Goal: Task Accomplishment & Management: Use online tool/utility

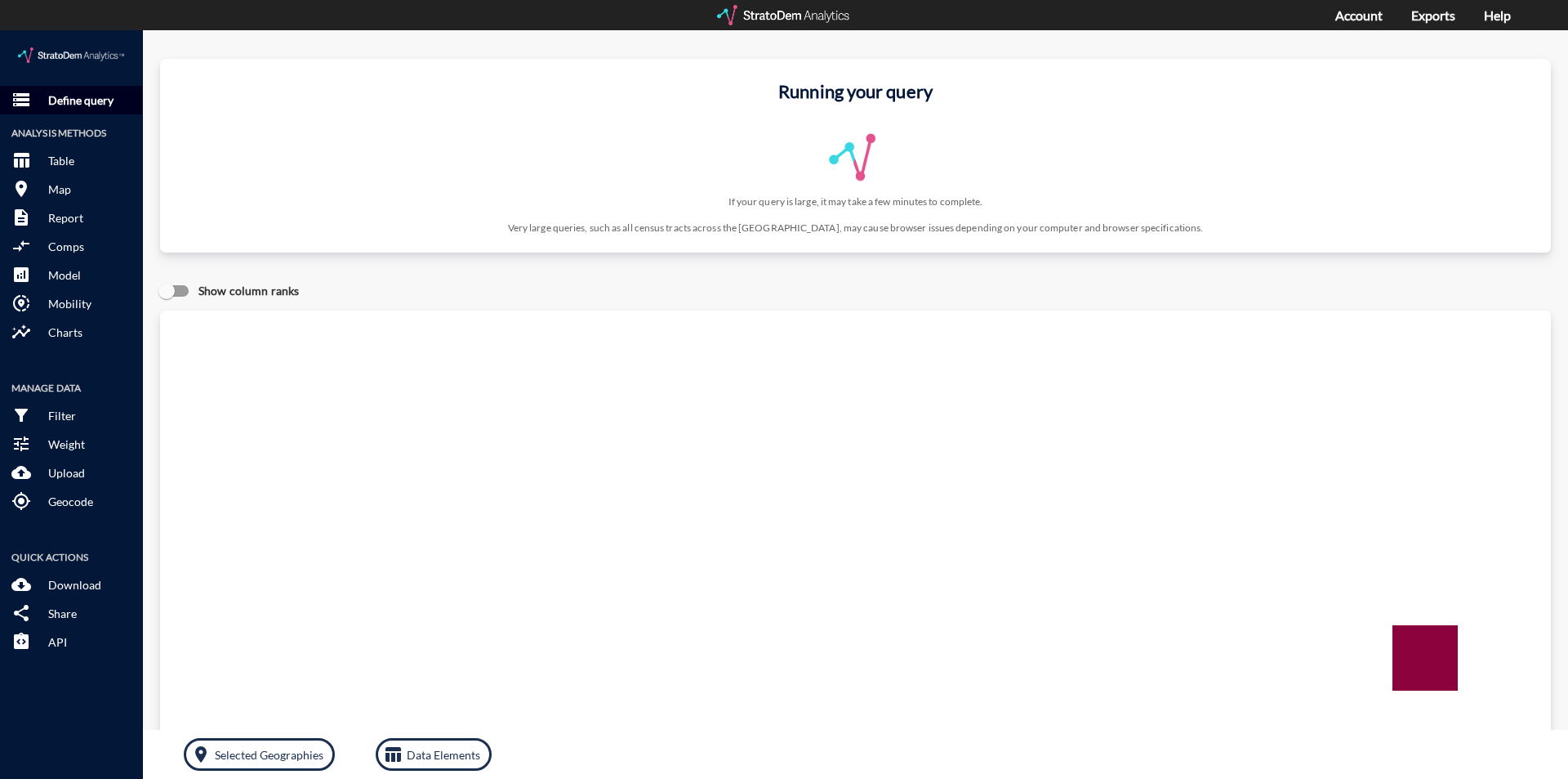
click p "Define query"
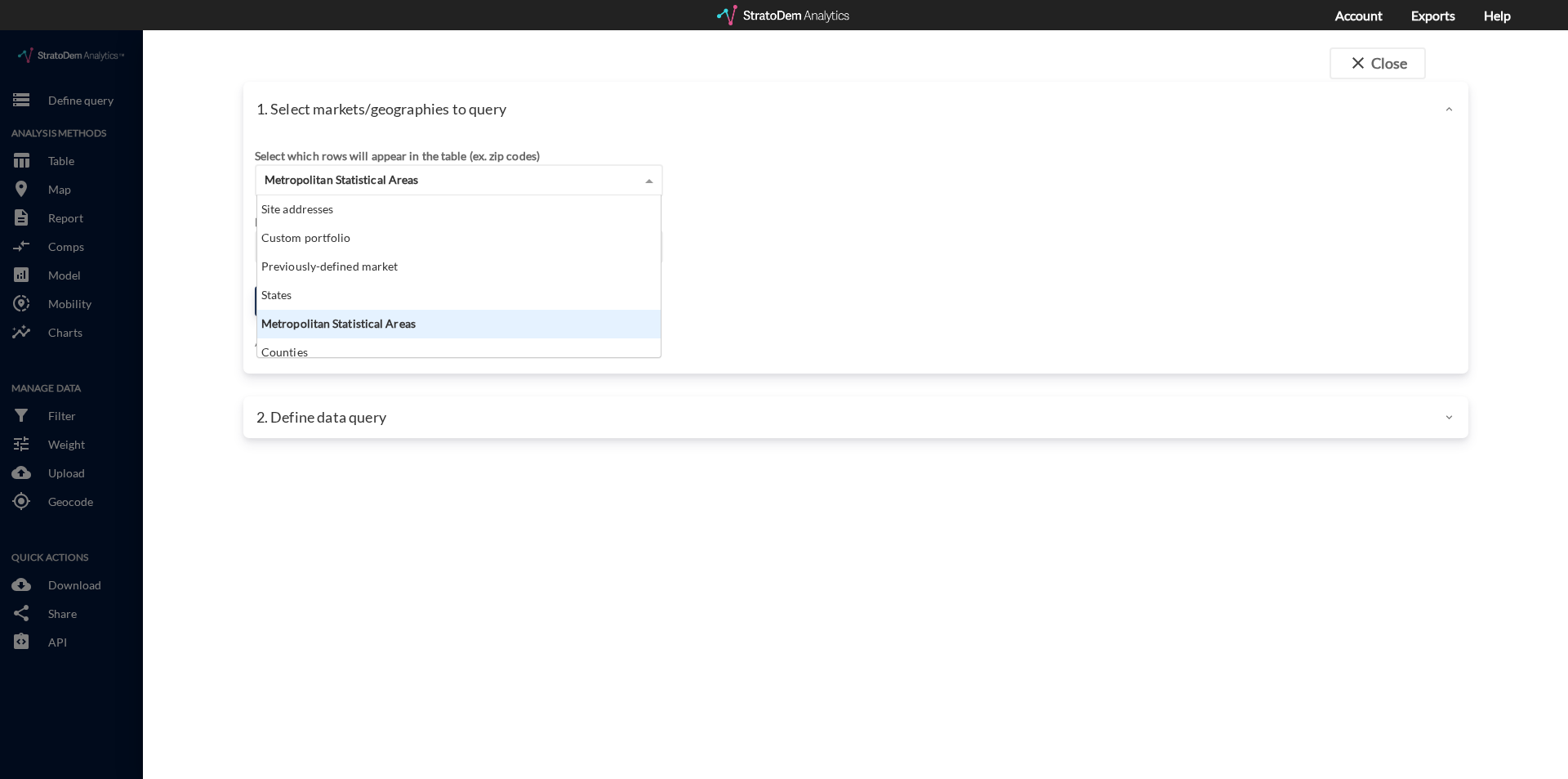
click span "Metropolitan Statistical Areas"
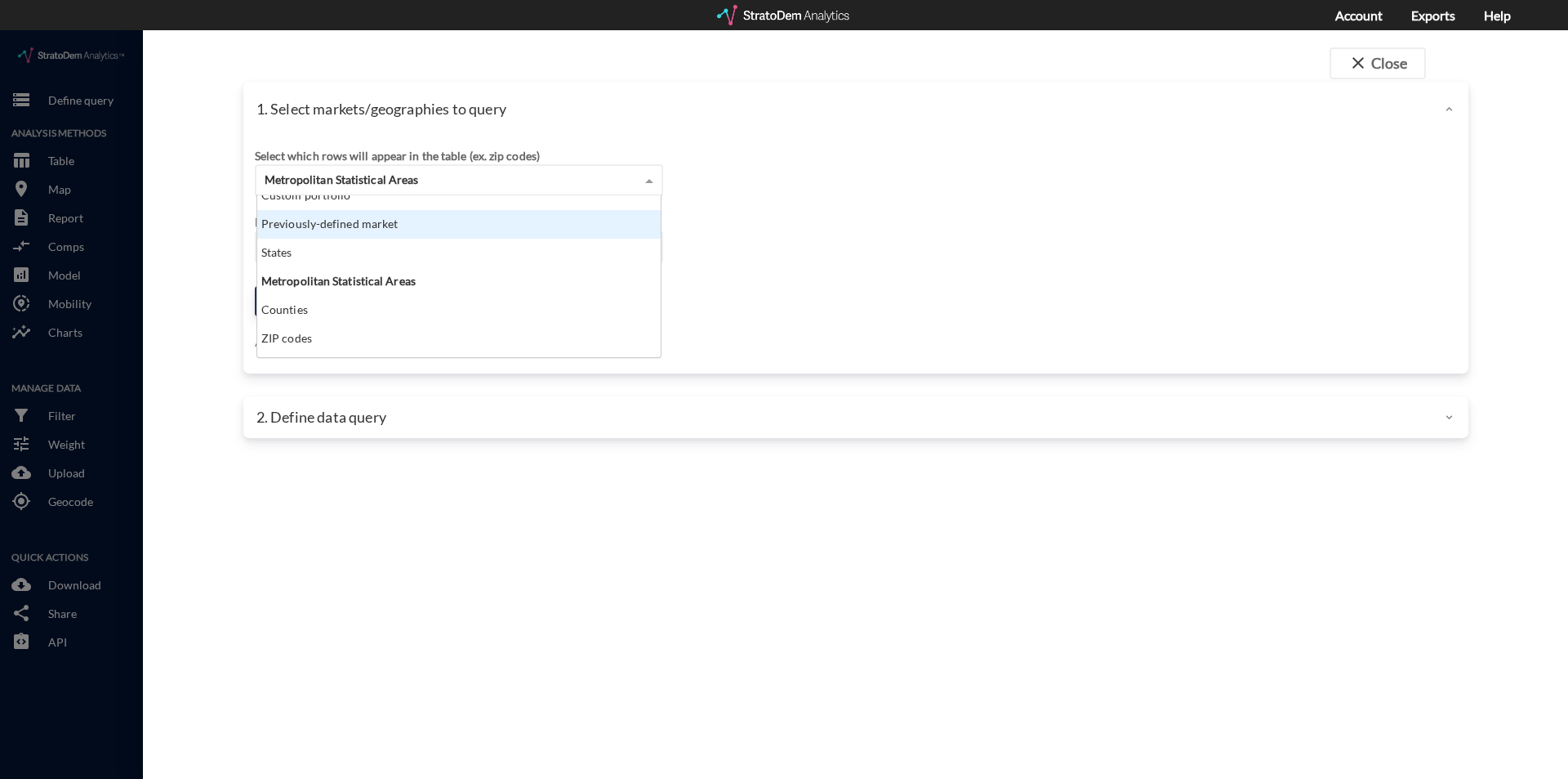
scroll to position [65, 0]
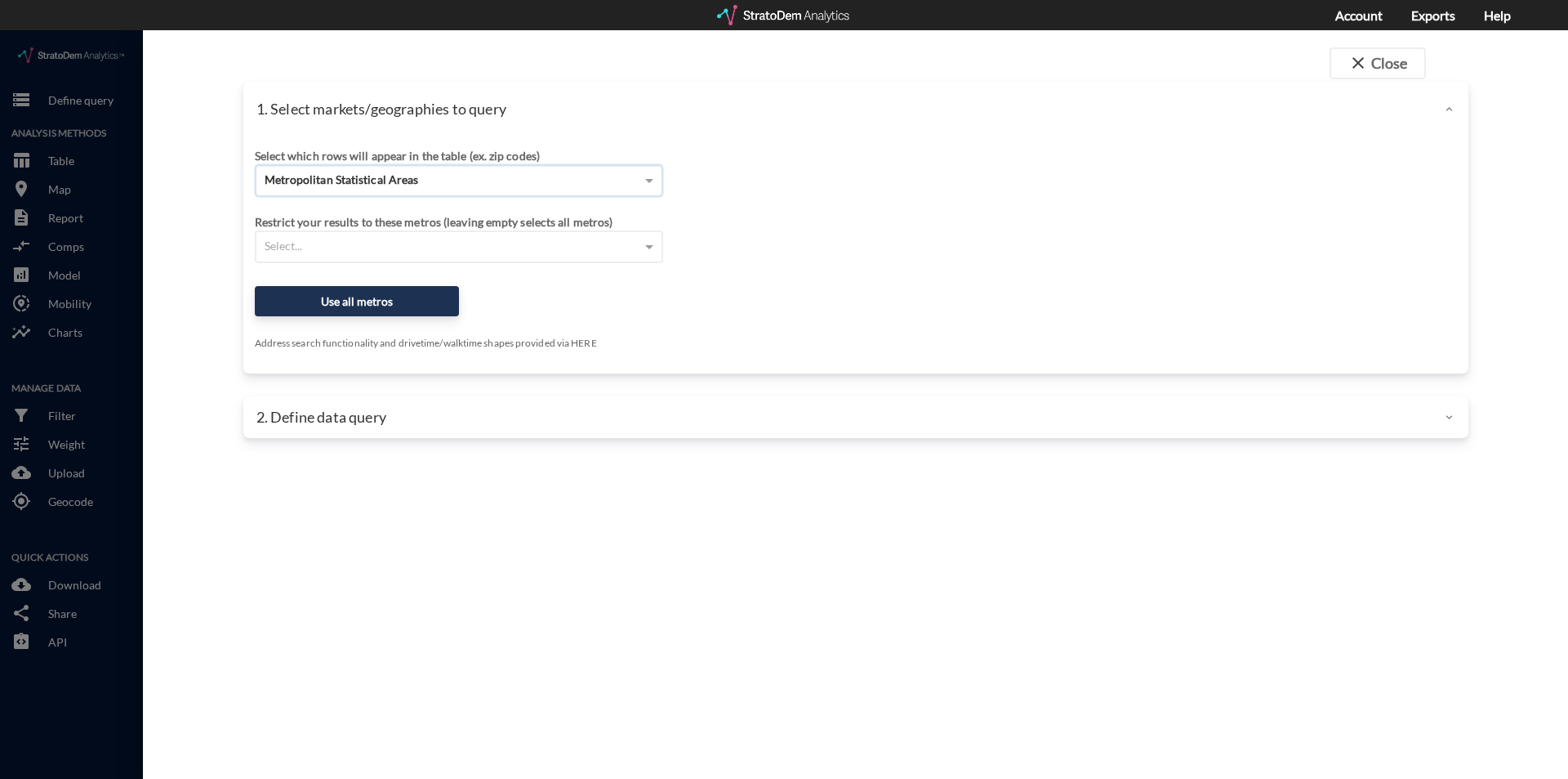
click span "Metropolitan Statistical Areas"
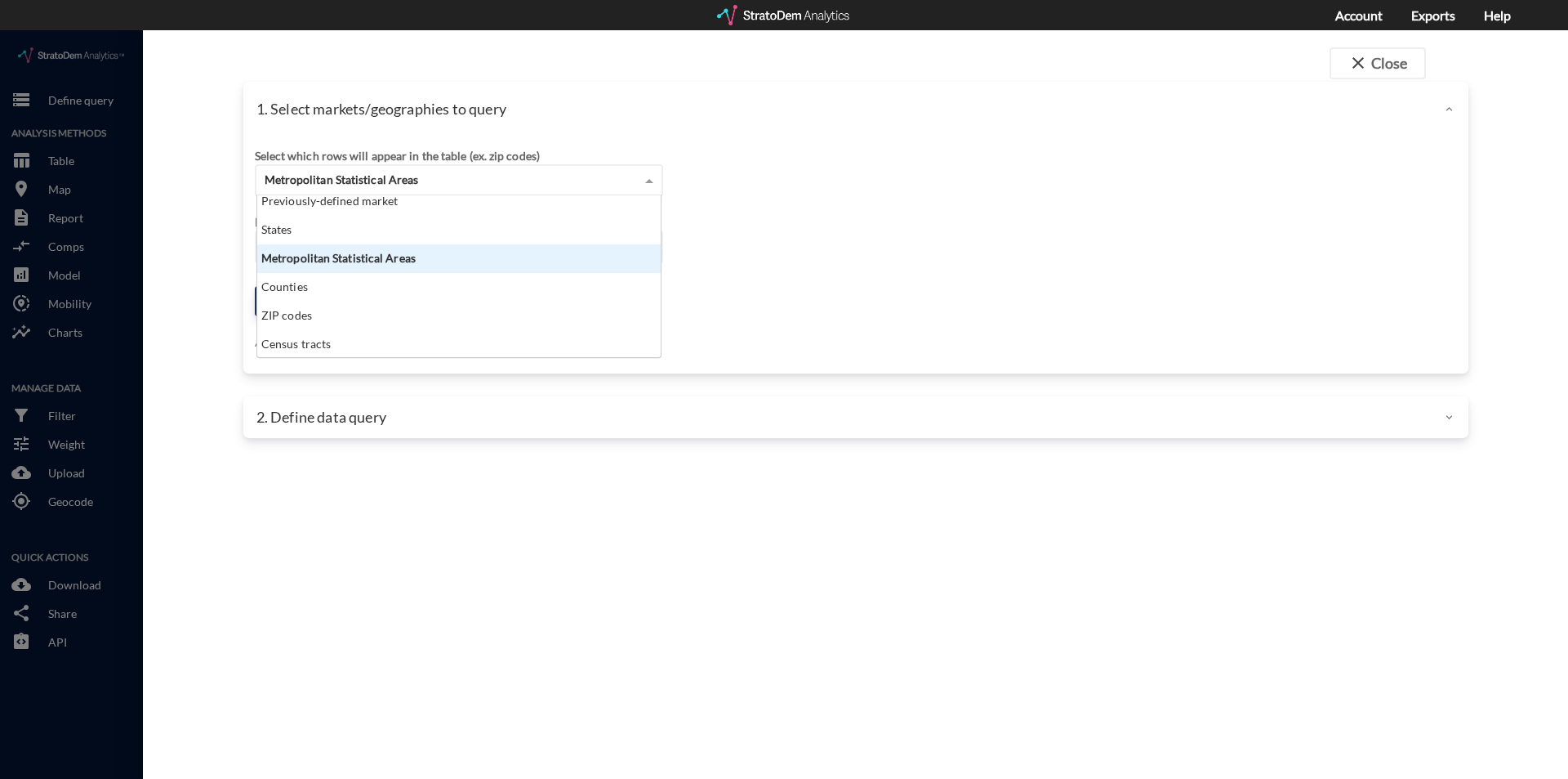
scroll to position [0, 0]
click div "Previously-defined market"
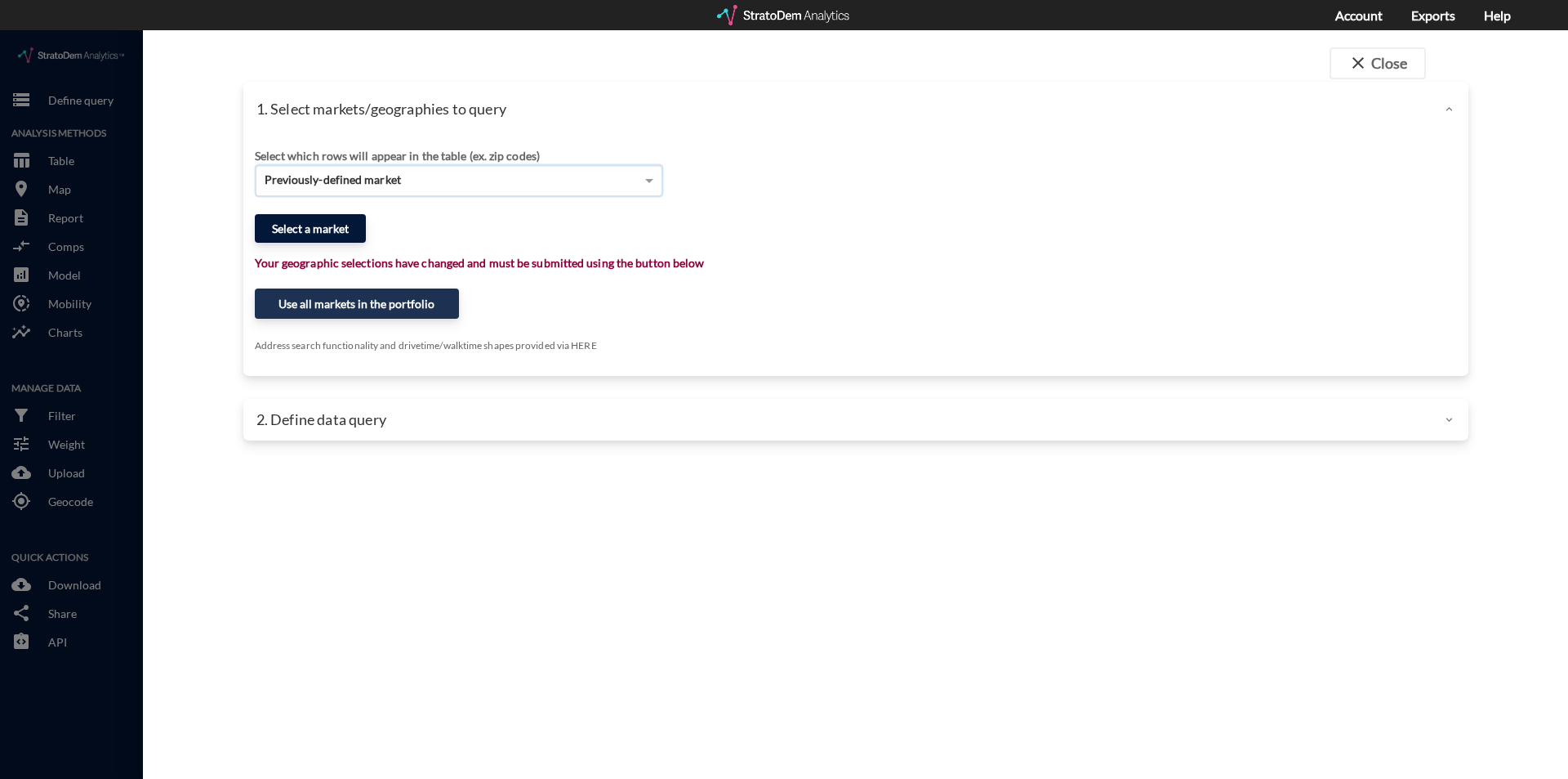
click button "Select a market"
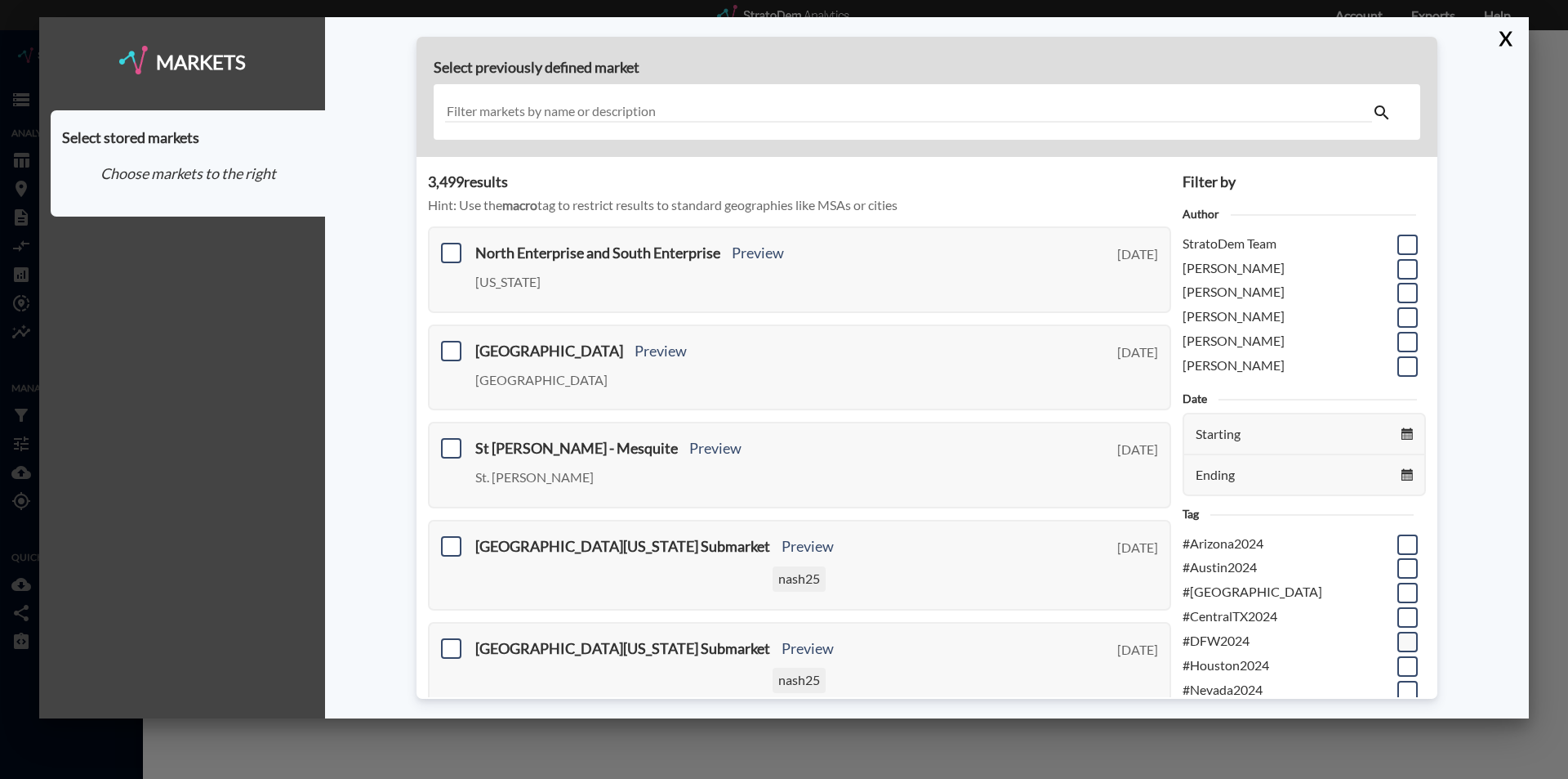
click at [1397, 639] on span at bounding box center [1407, 641] width 20 height 20
click at [1406, 635] on input "checkbox" at bounding box center [1406, 635] width 0 height 0
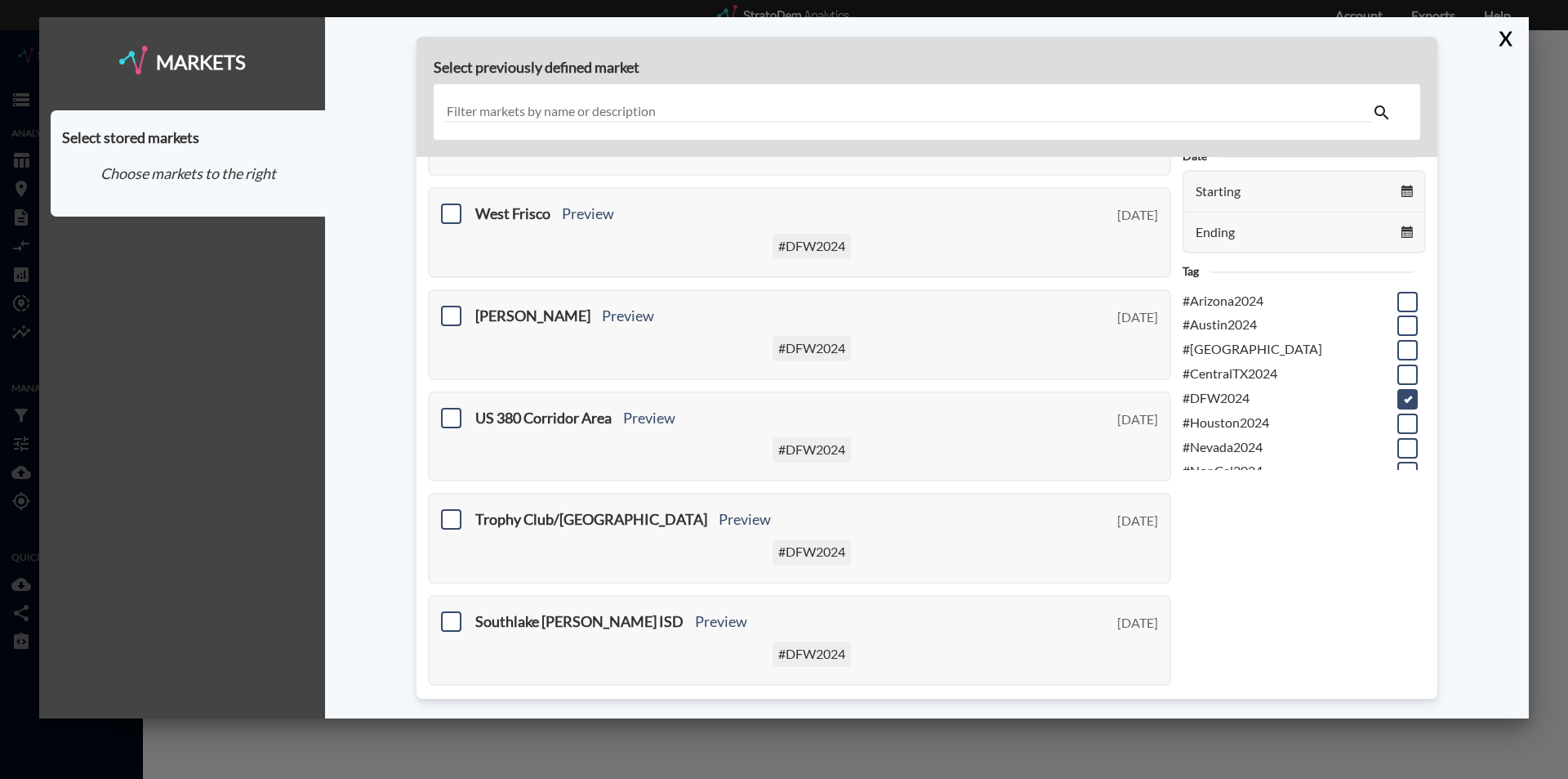
scroll to position [245, 0]
click at [529, 107] on input "text" at bounding box center [908, 112] width 926 height 22
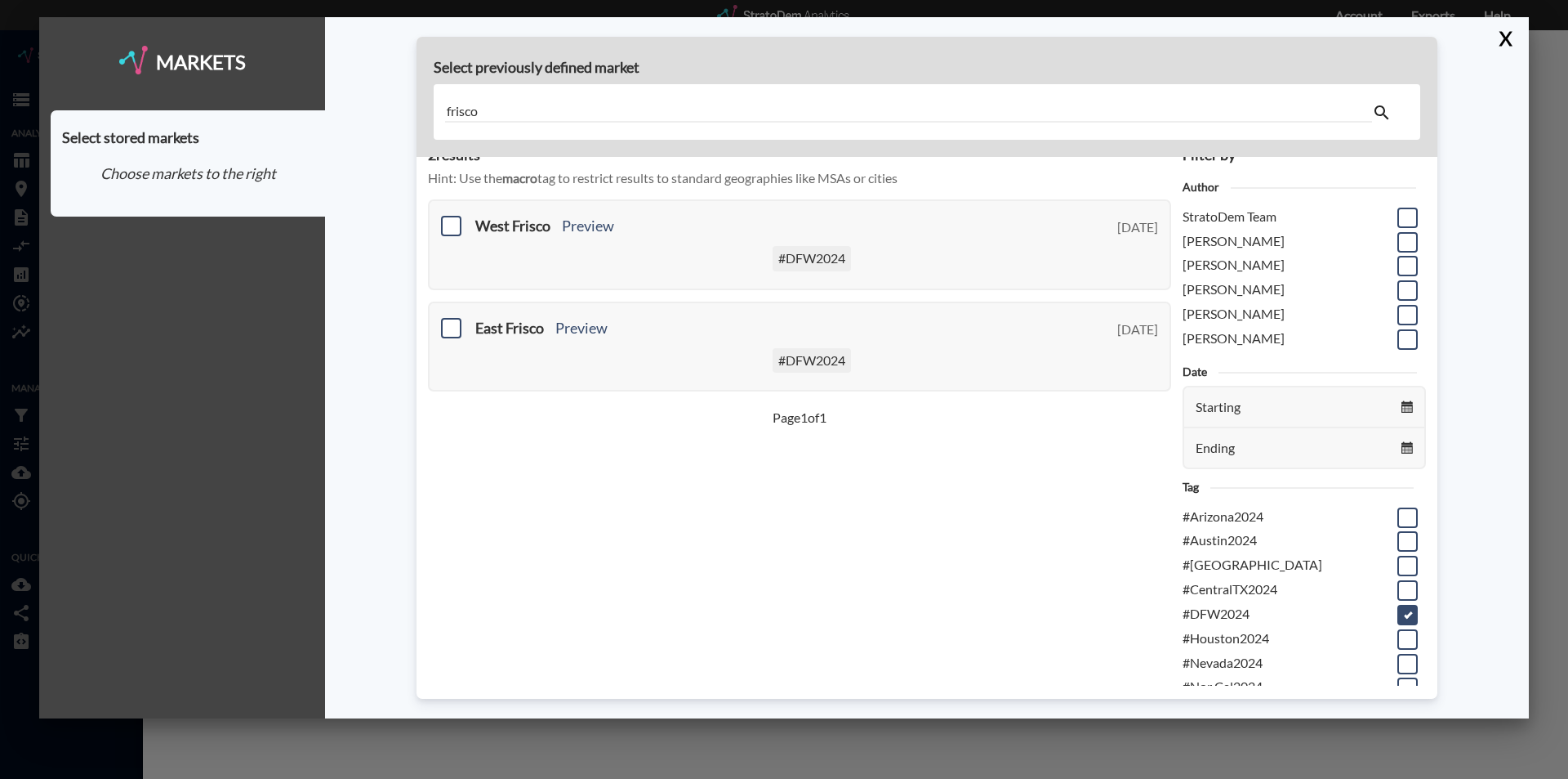
scroll to position [27, 0]
type input "frisco"
click at [453, 226] on span at bounding box center [451, 226] width 20 height 20
click at [449, 219] on input "checkbox" at bounding box center [449, 219] width 0 height 0
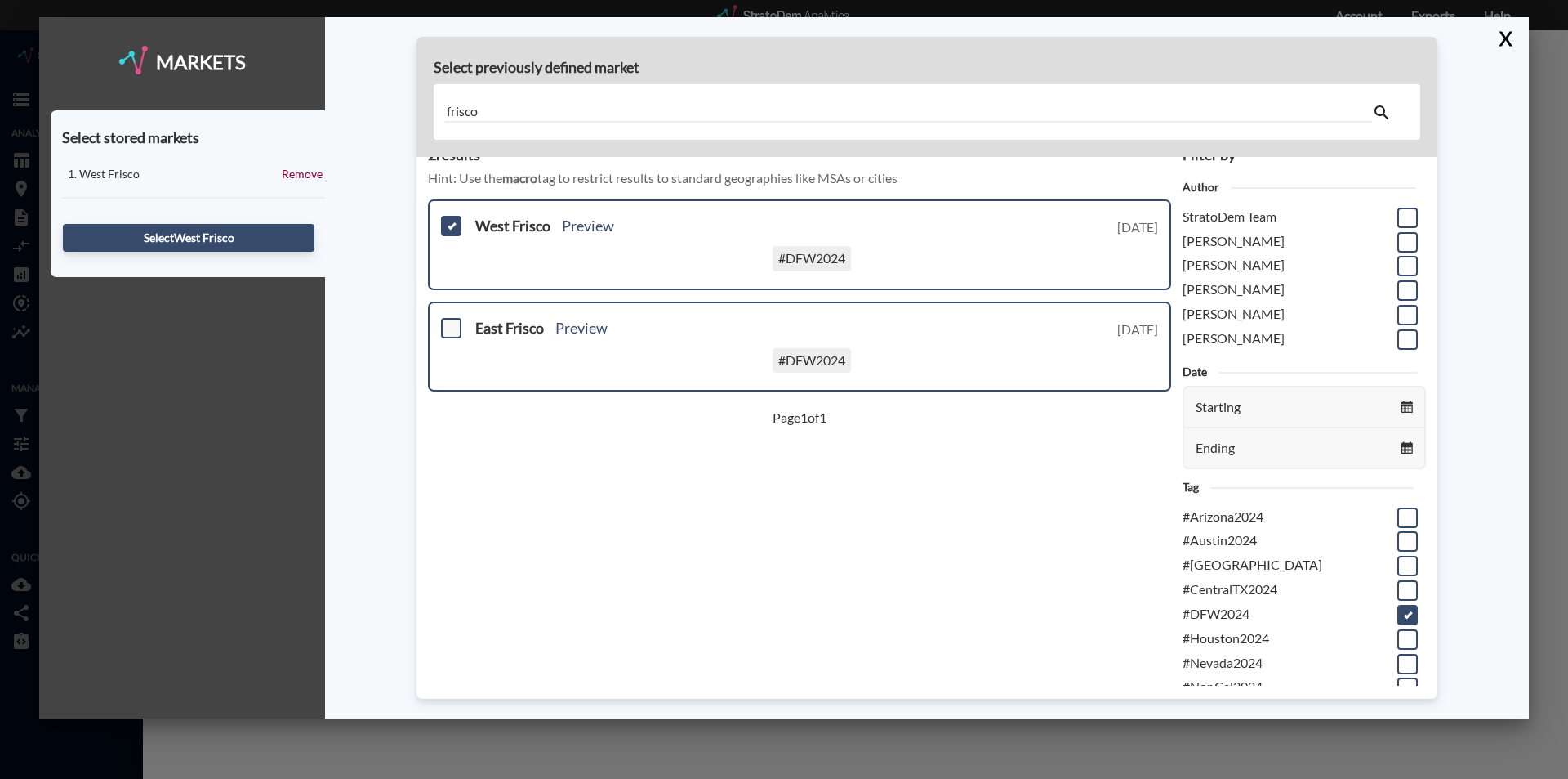
click at [453, 329] on span at bounding box center [451, 328] width 20 height 20
click at [449, 321] on input "checkbox" at bounding box center [449, 321] width 0 height 0
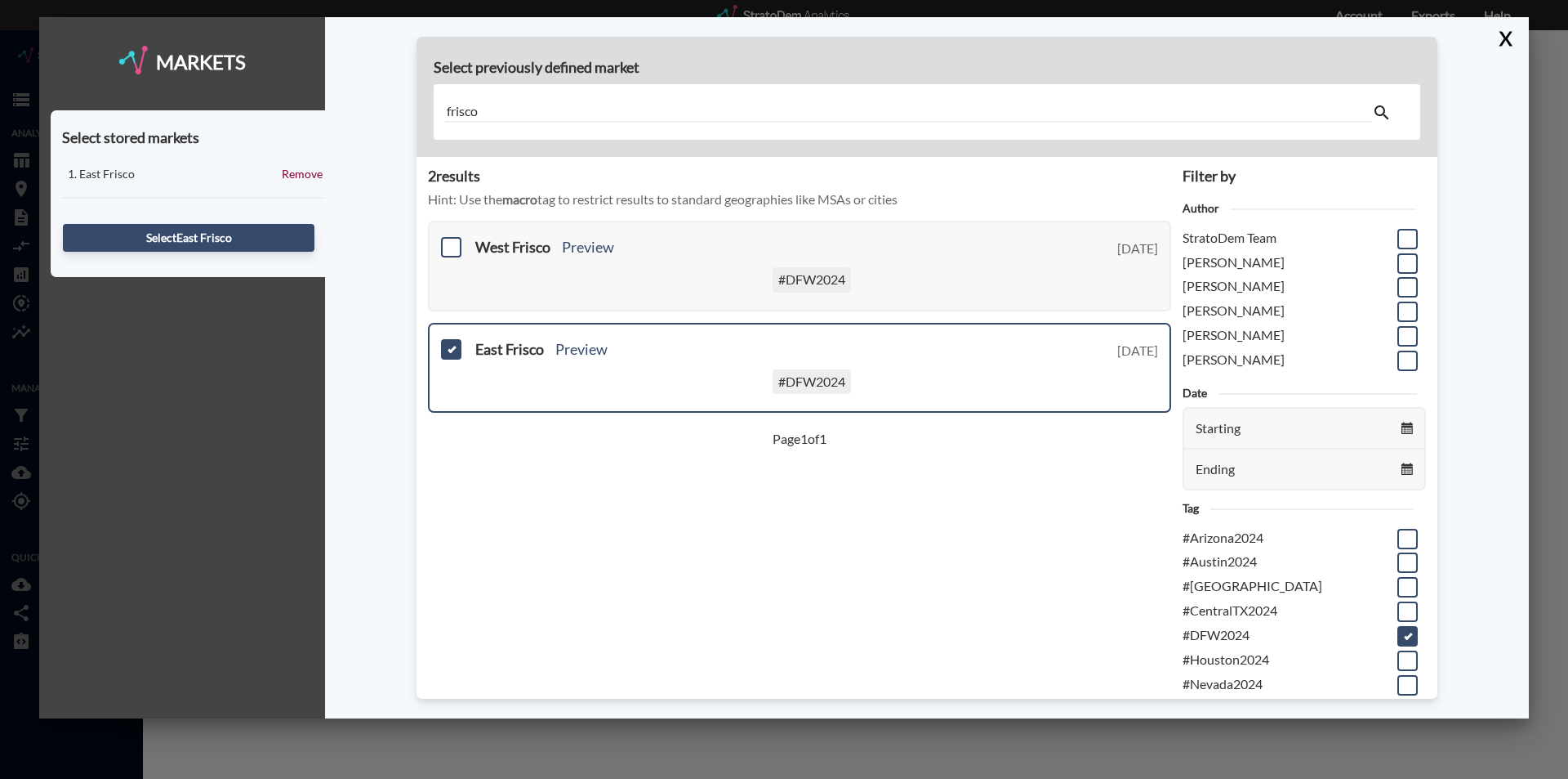
scroll to position [0, 0]
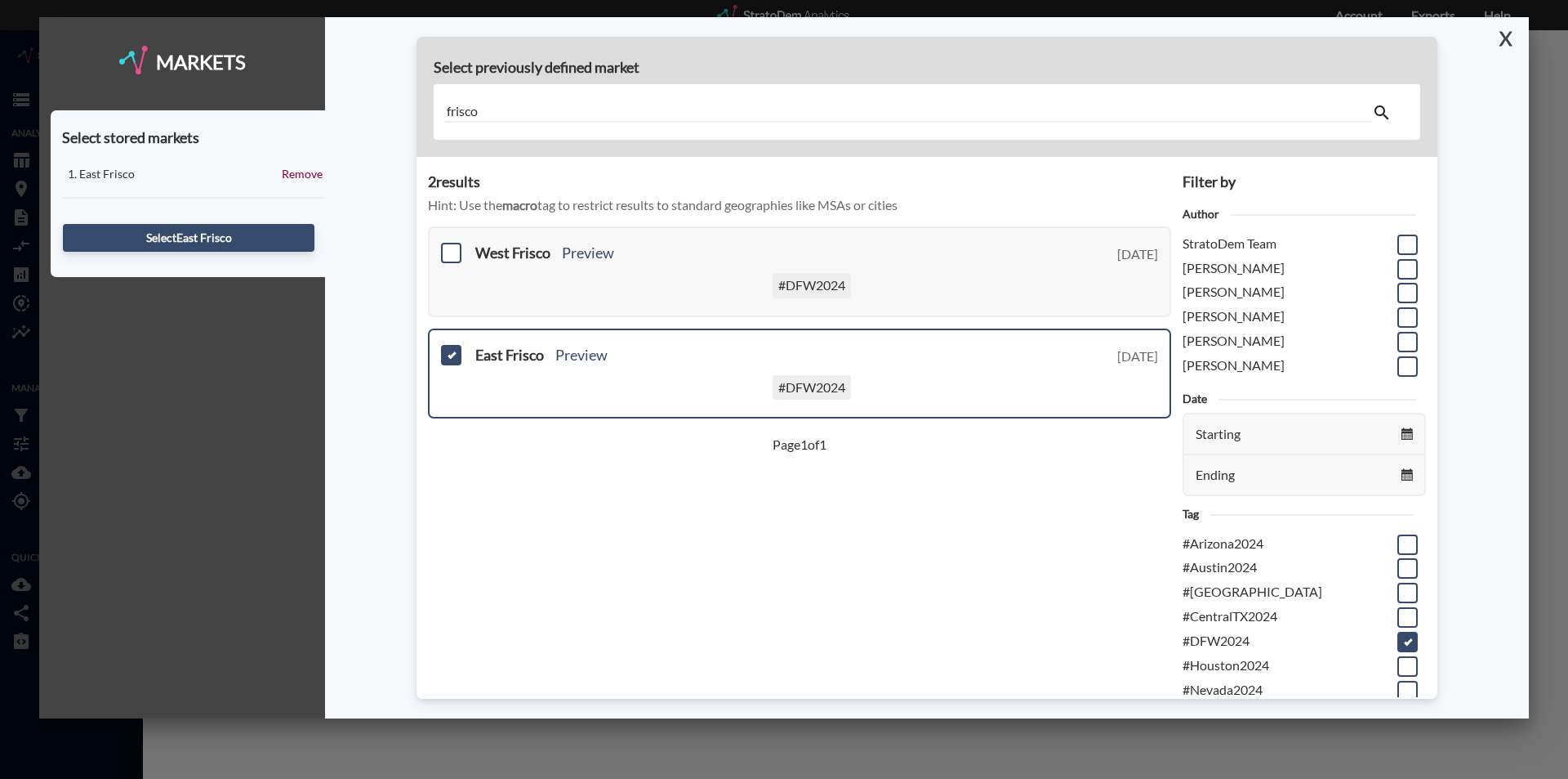
click at [1508, 32] on button "X" at bounding box center [1502, 39] width 28 height 43
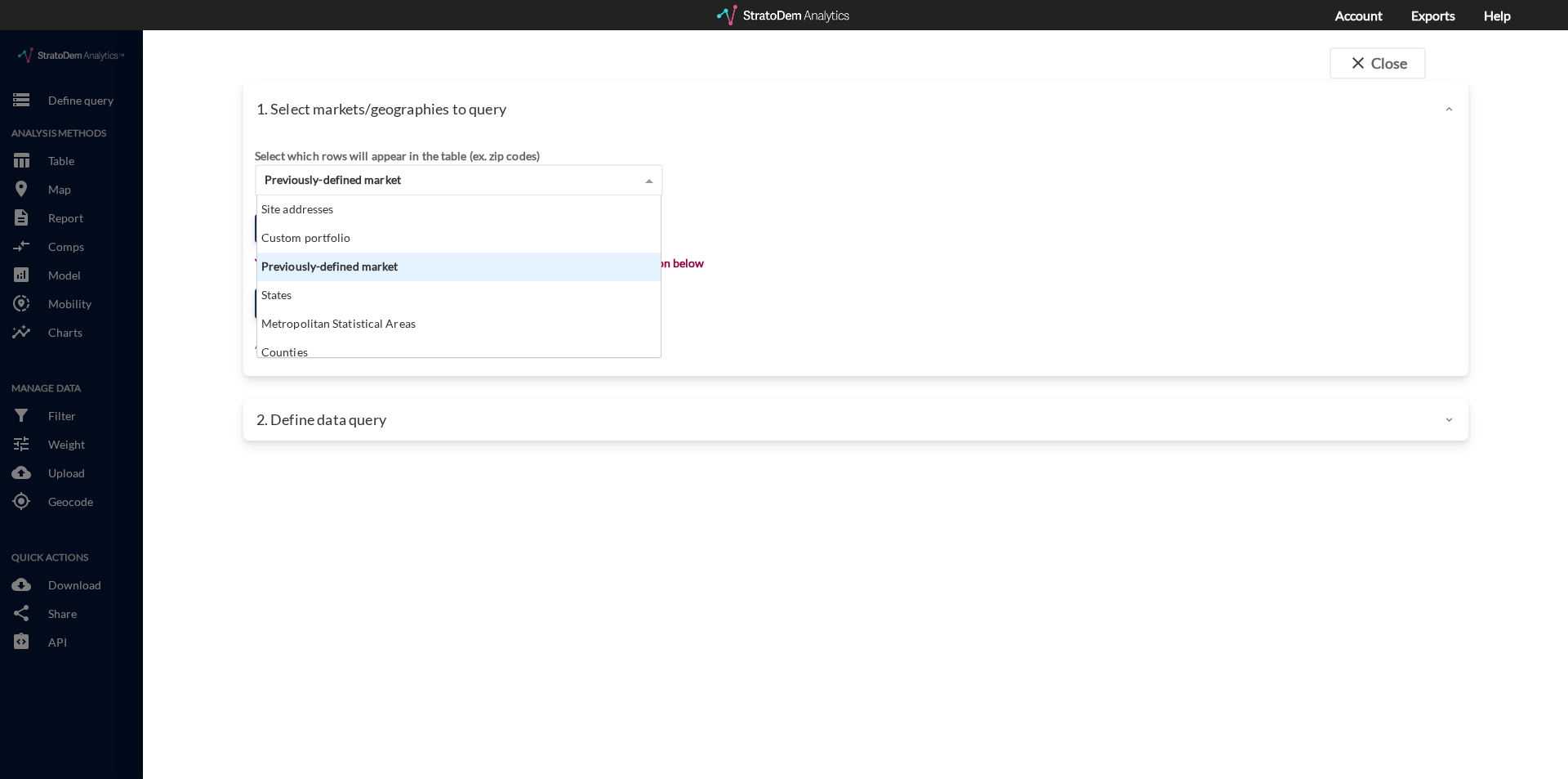
click span "Previously-defined market"
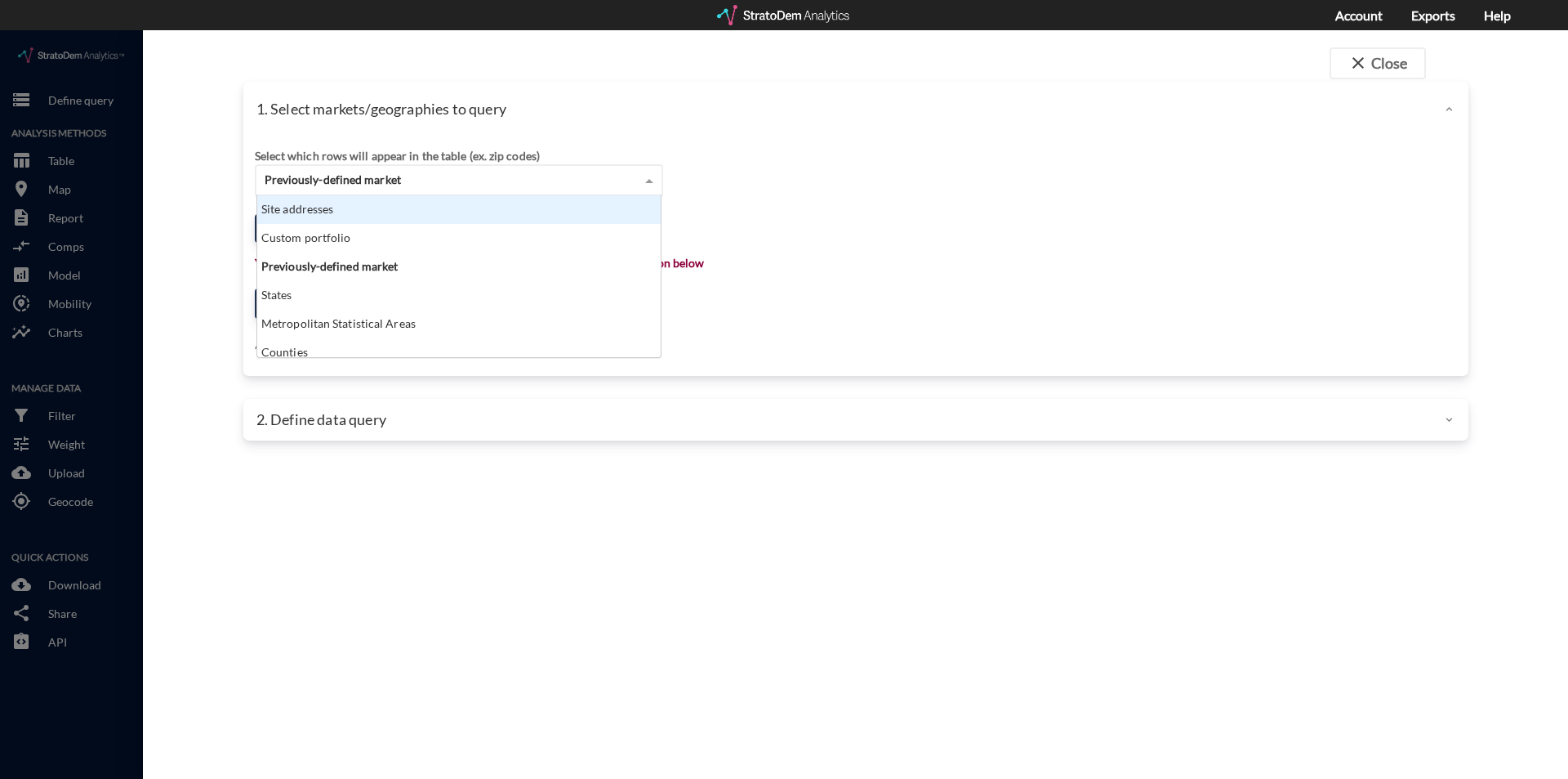
click div "Site addresses"
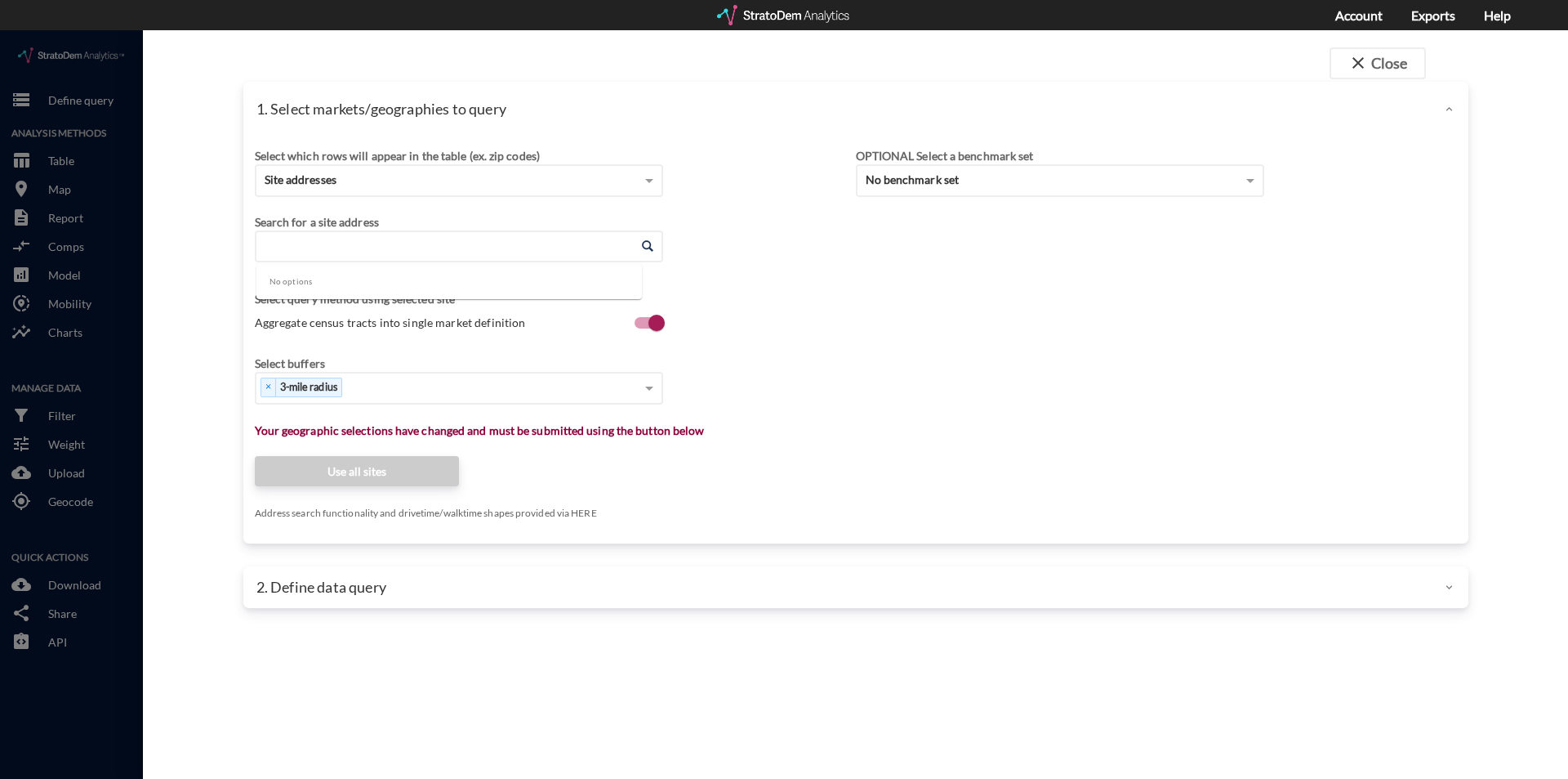
click input "Enter an address"
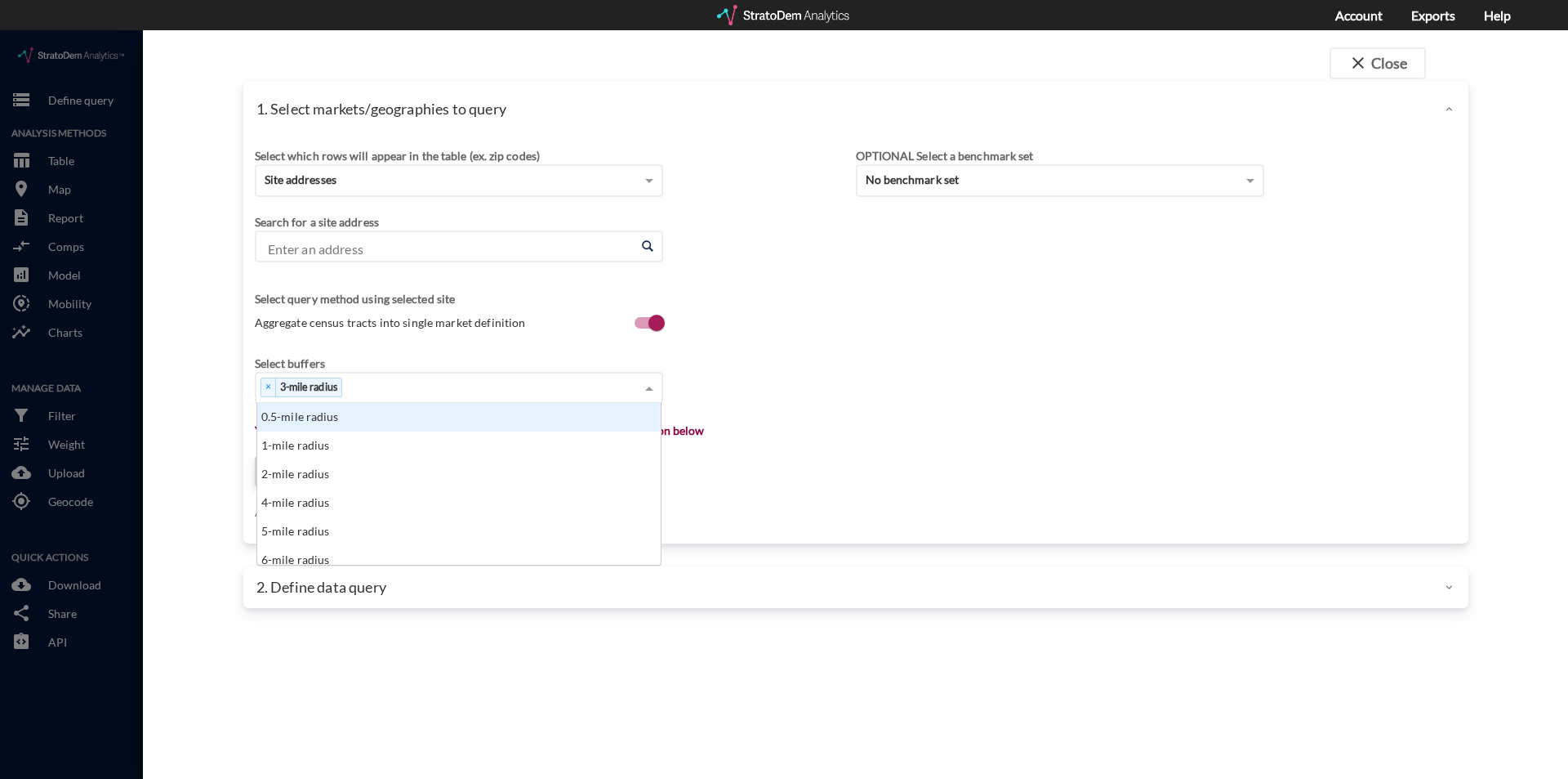
click div "× 3-mile radius"
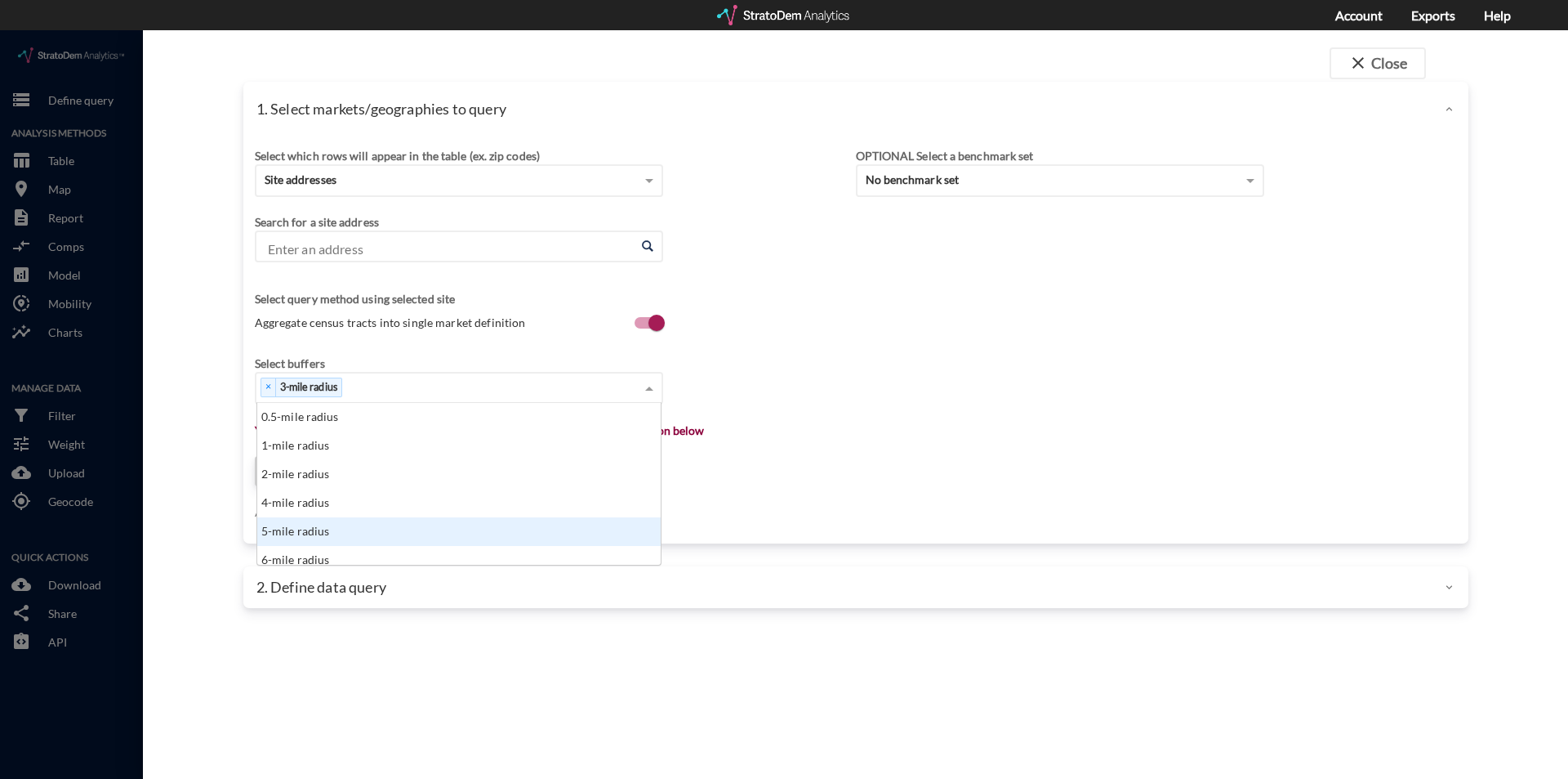
scroll to position [8, 0]
click div "5-mile radius"
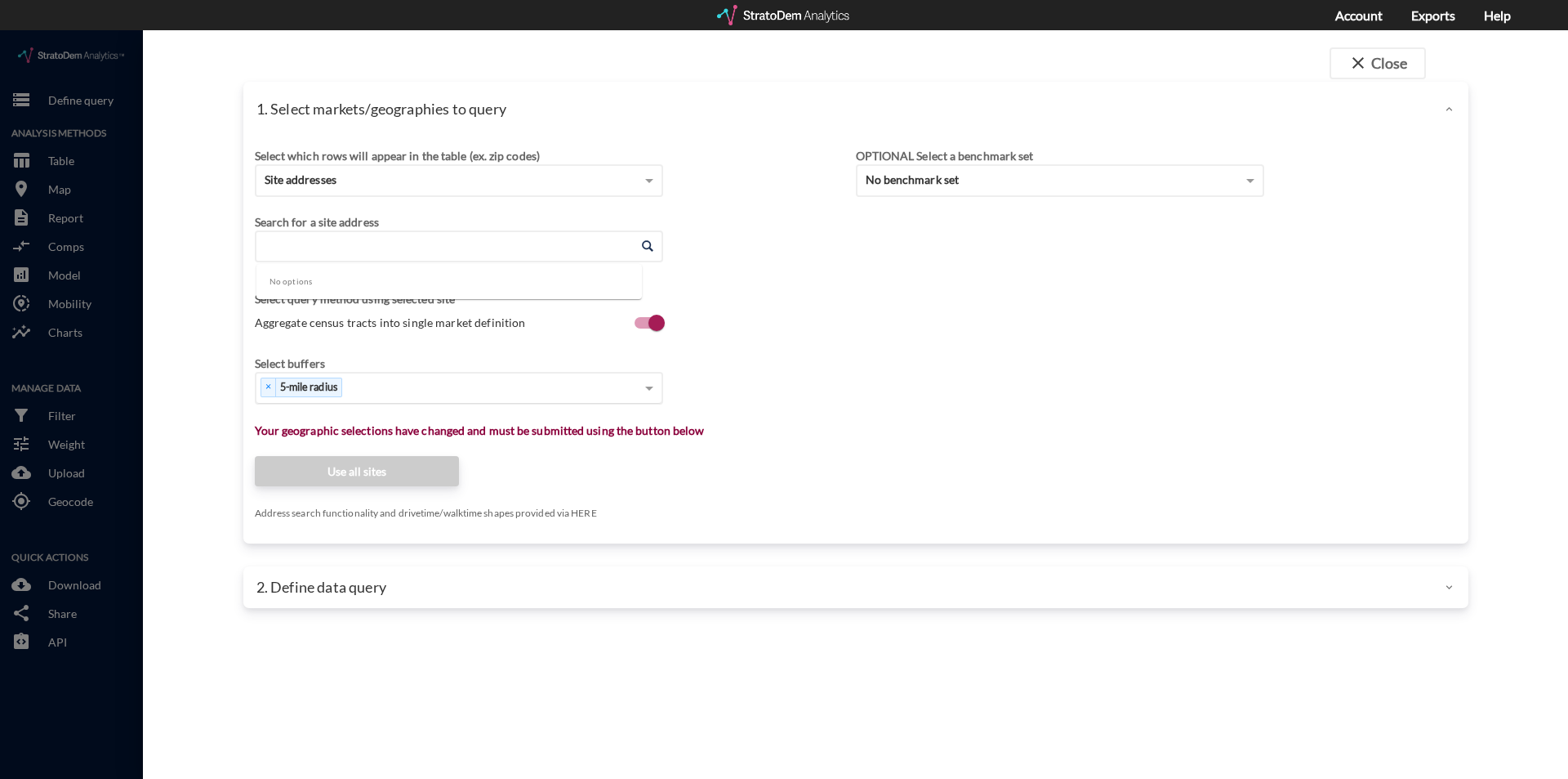
click input "Enter an address"
click li "Dalea Dr, [GEOGRAPHIC_DATA], [US_STATE]"
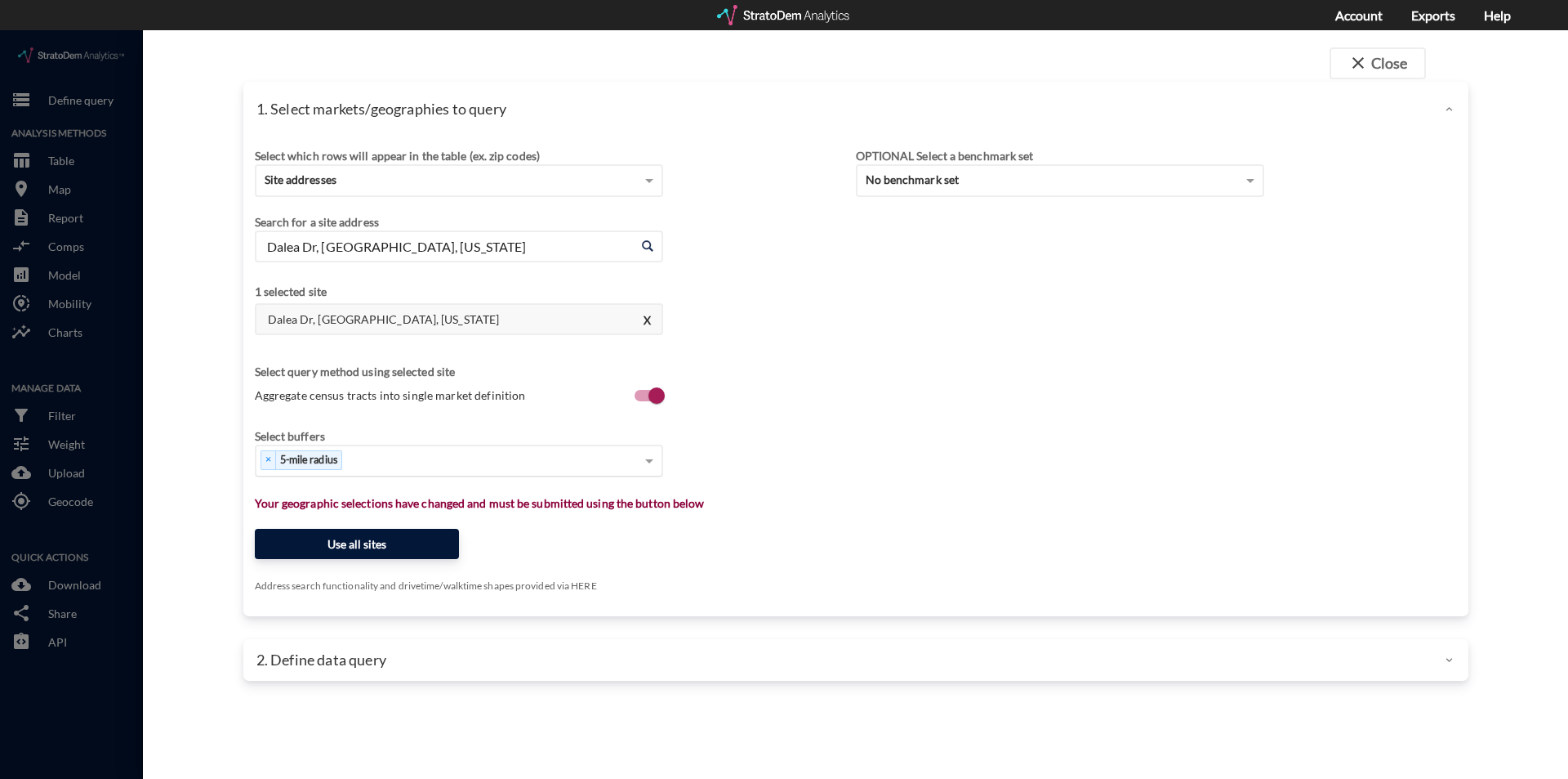
type input "Dalea Dr, [GEOGRAPHIC_DATA], [US_STATE]"
click button "Use all sites"
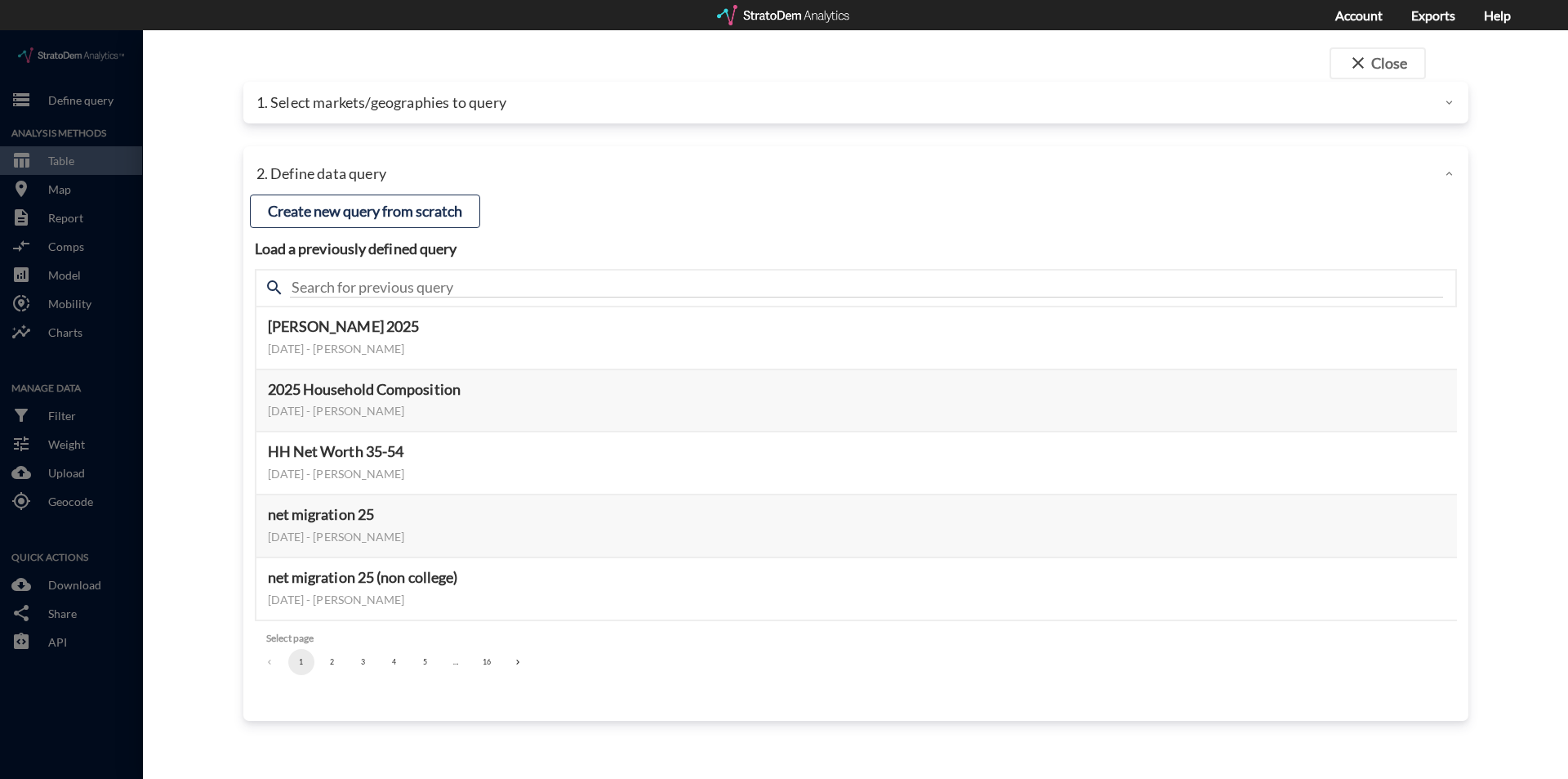
click button "5"
click button "6"
click button "7"
click button "8"
click button "9"
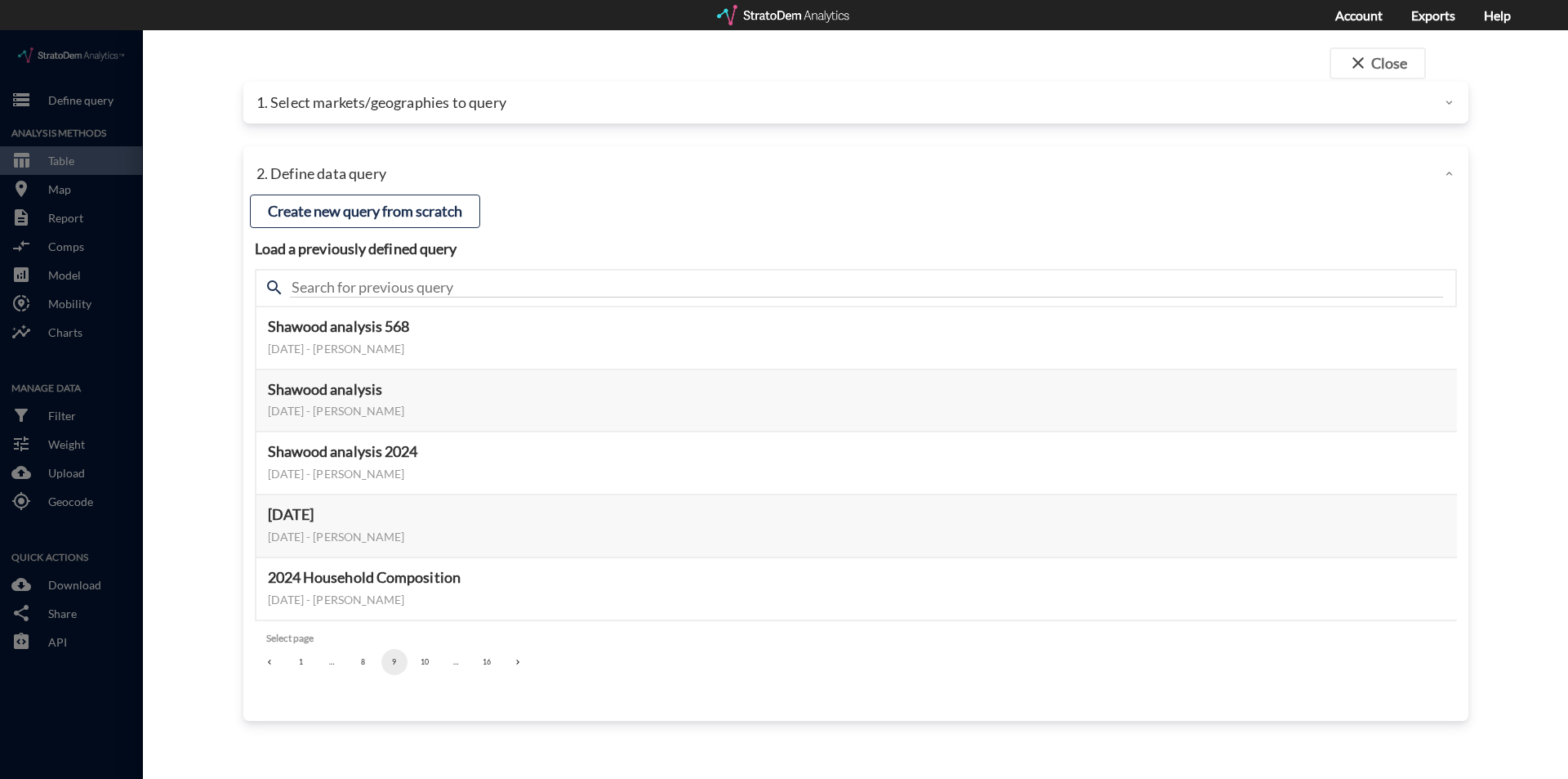
click button "10"
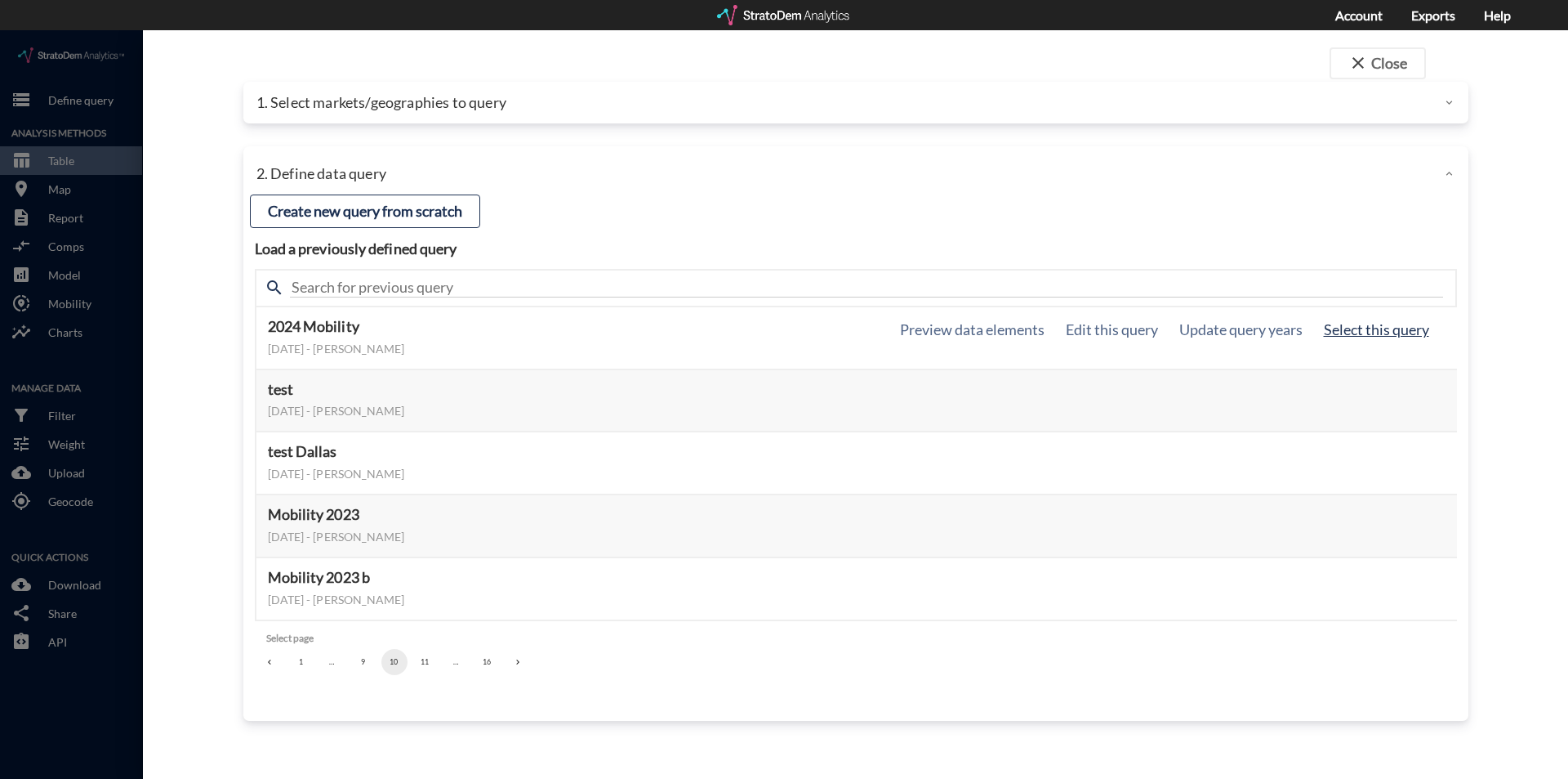
click button "Select this query"
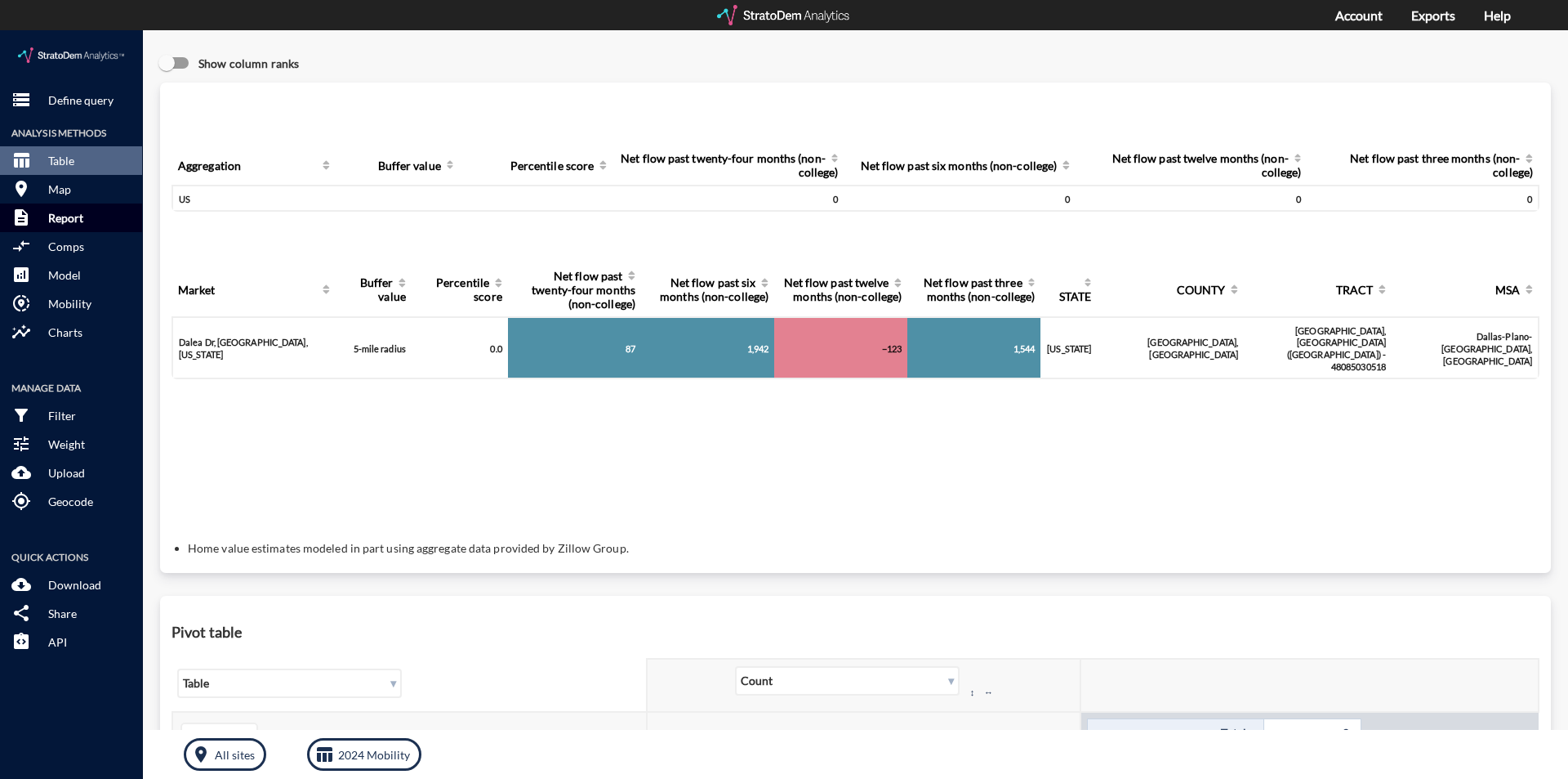
click p "Report"
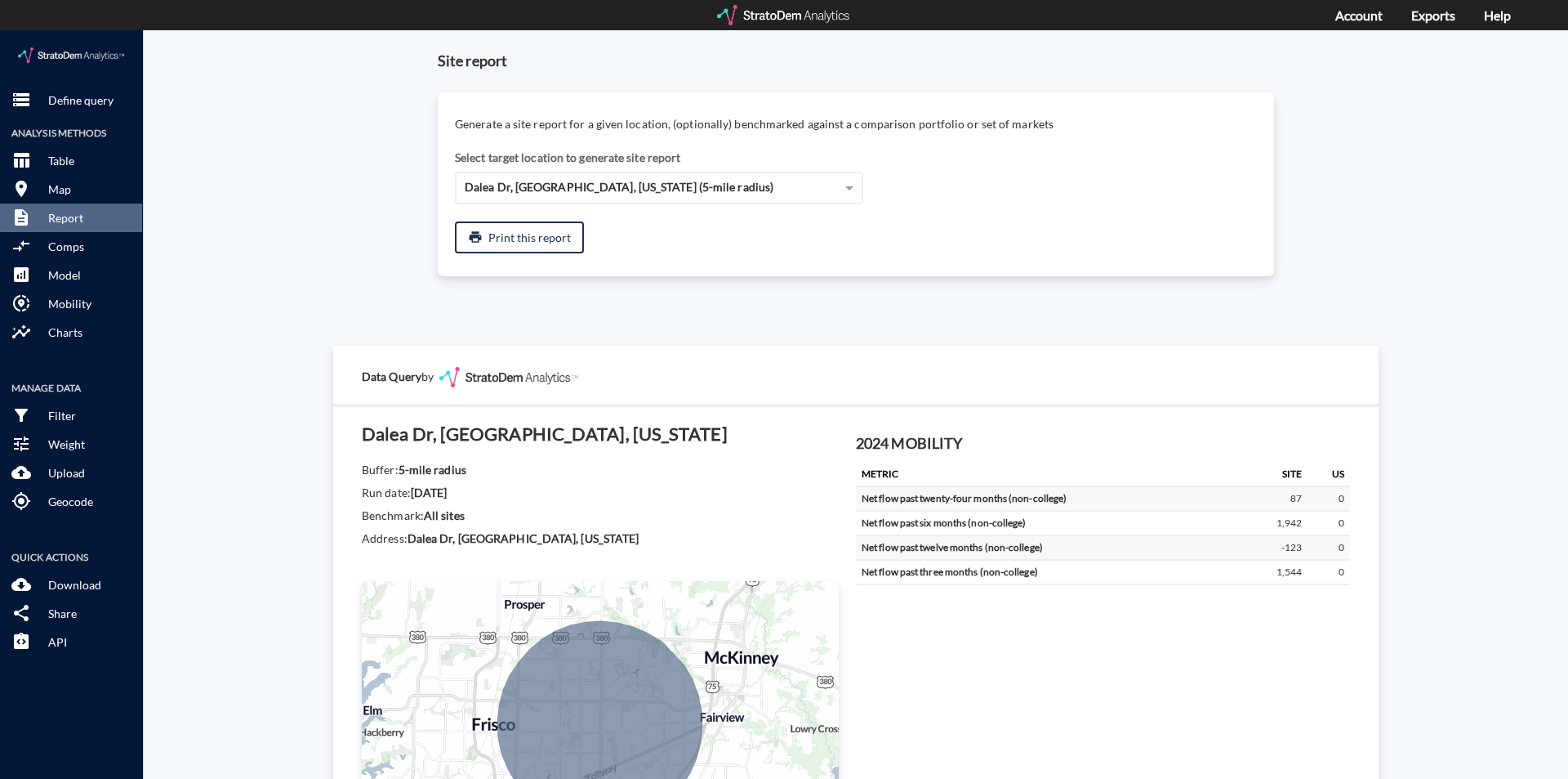
click div "Site report Generate a site report for a given location, (optionally) benchmark…"
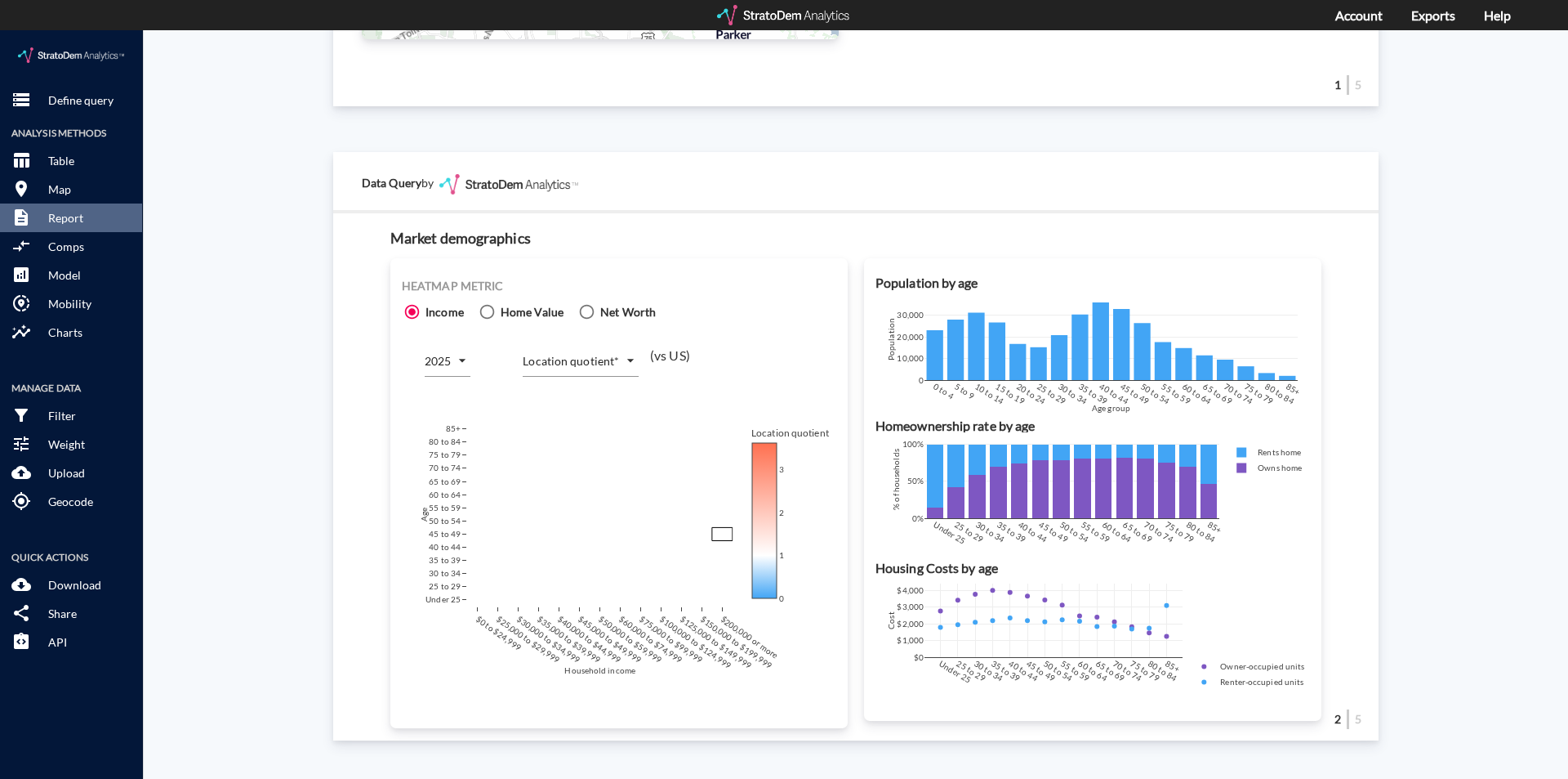
scroll to position [817, 0]
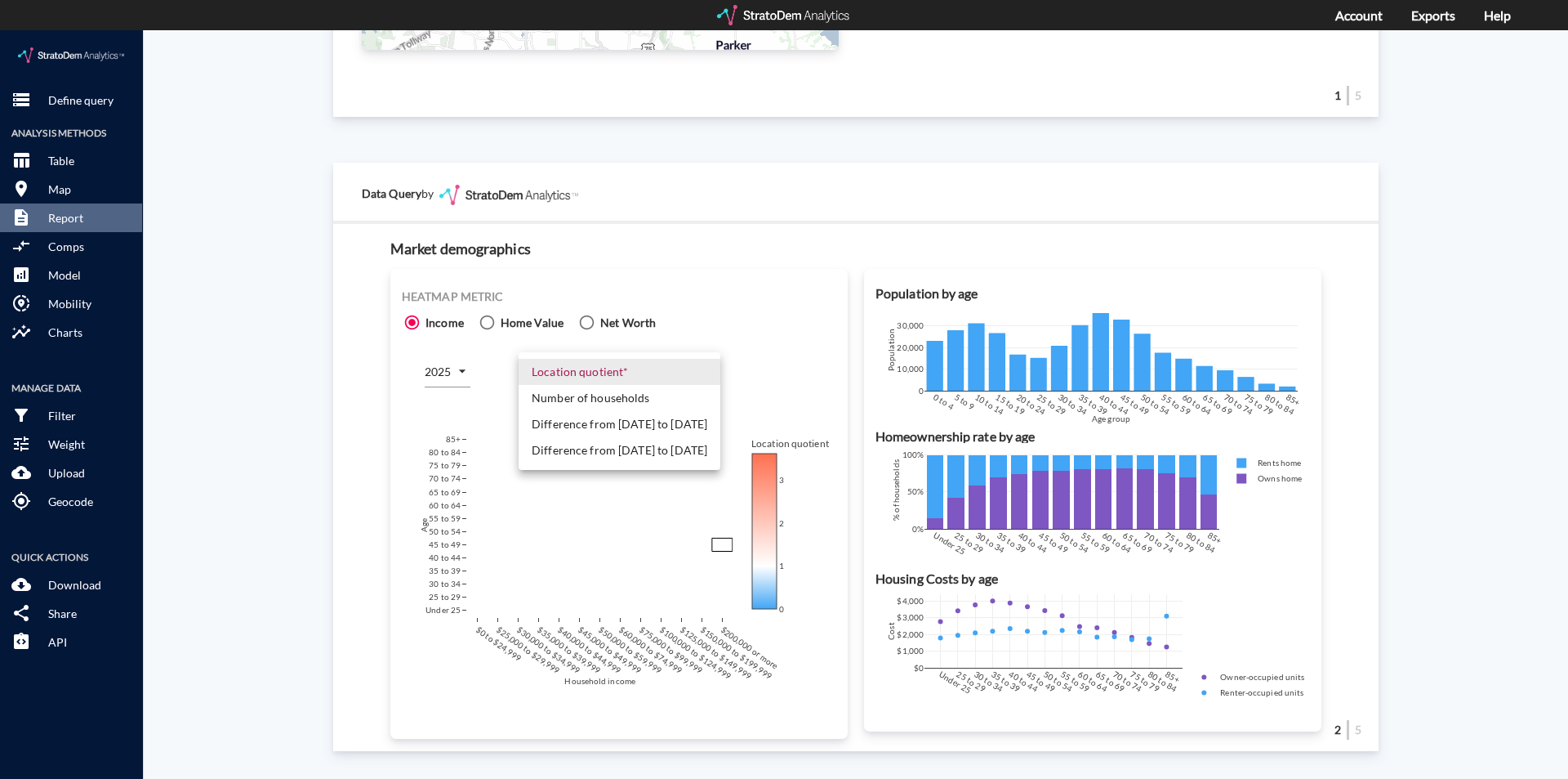
click body "/vantagepoint/us/-1 storage Define query Analysis Methods table_chart Table roo…"
click li "Number of households"
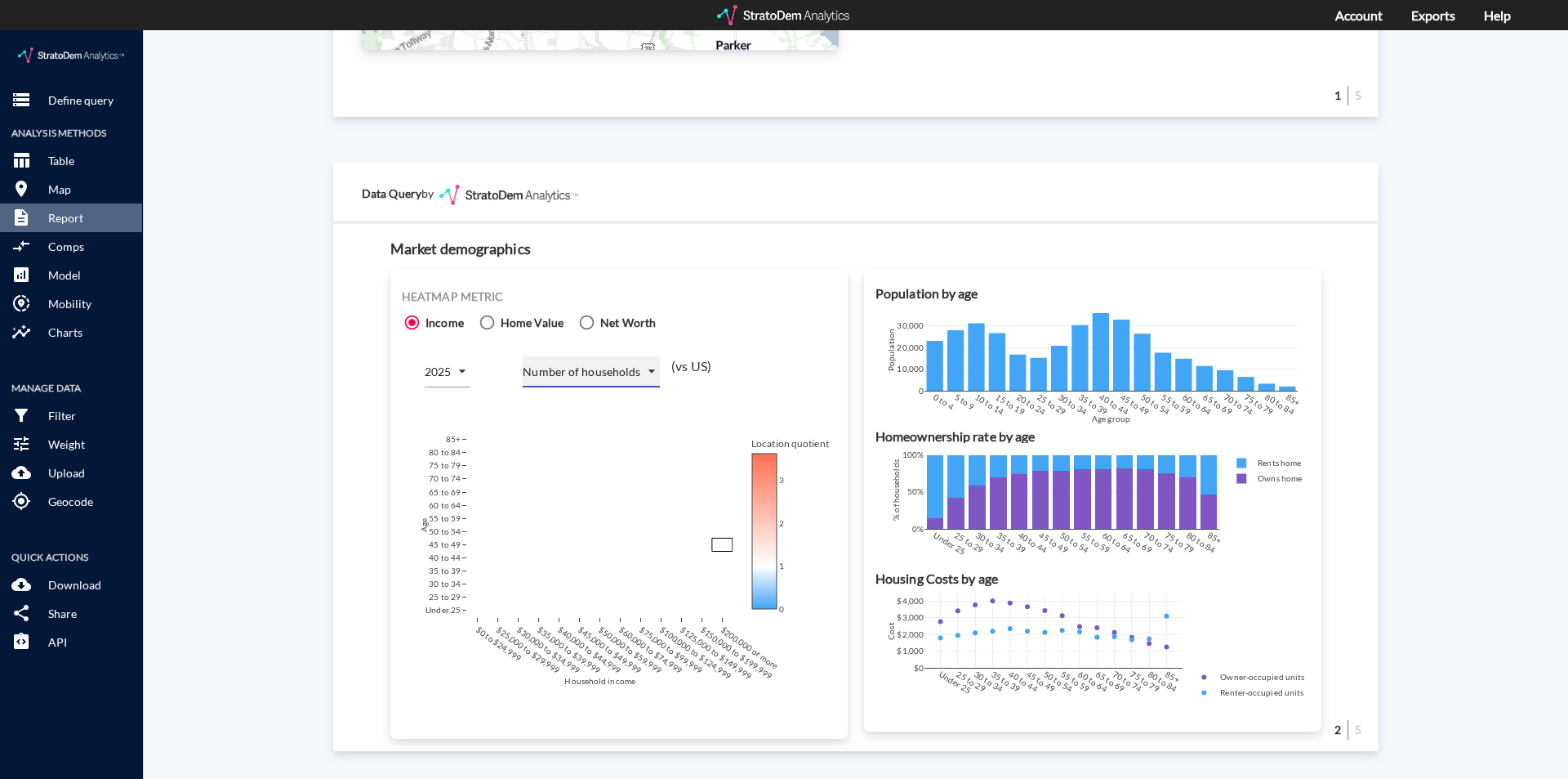
type input "COUNT"
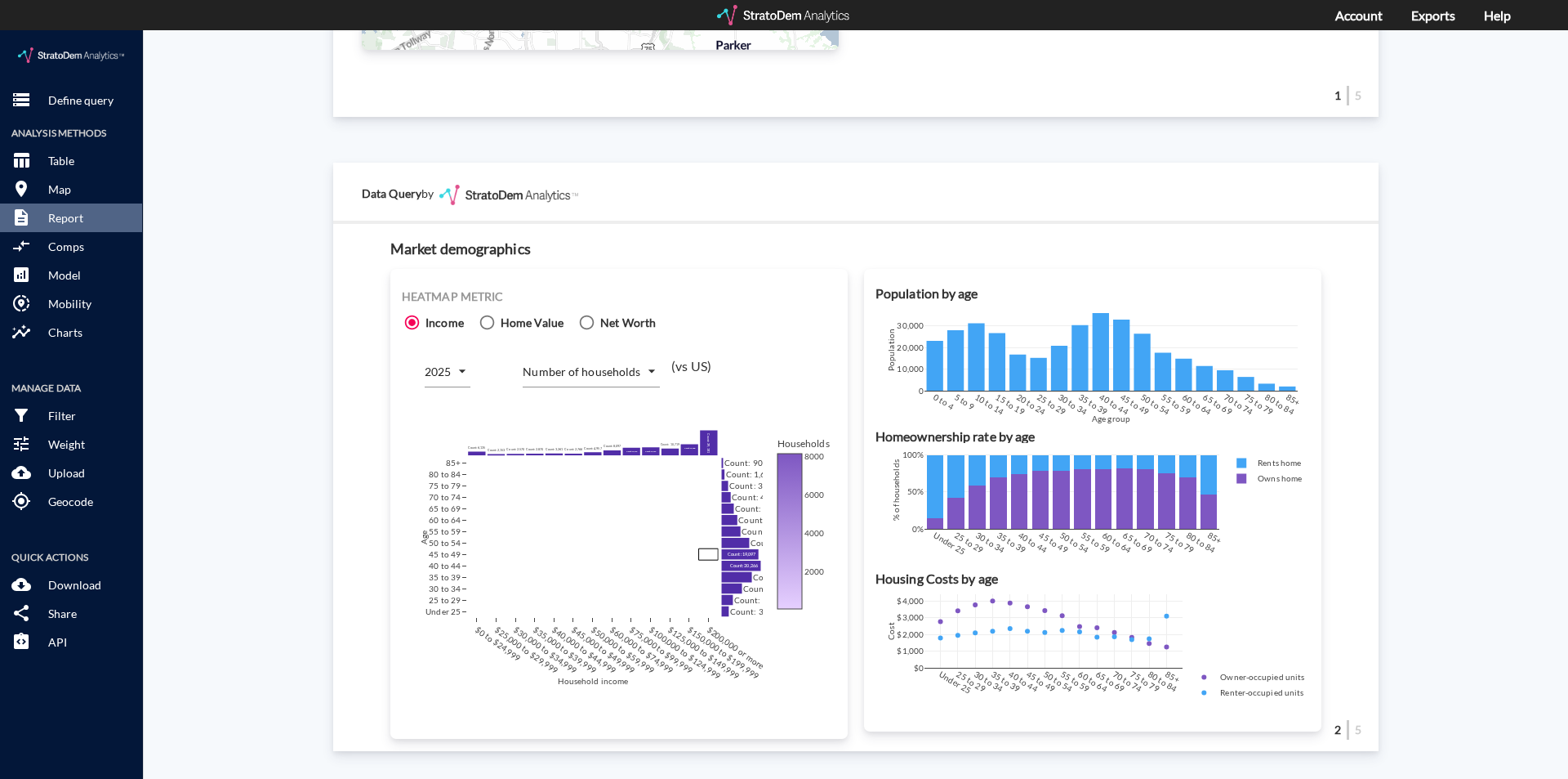
click div "Site report Generate a site report for a given location, (optionally) benchmark…"
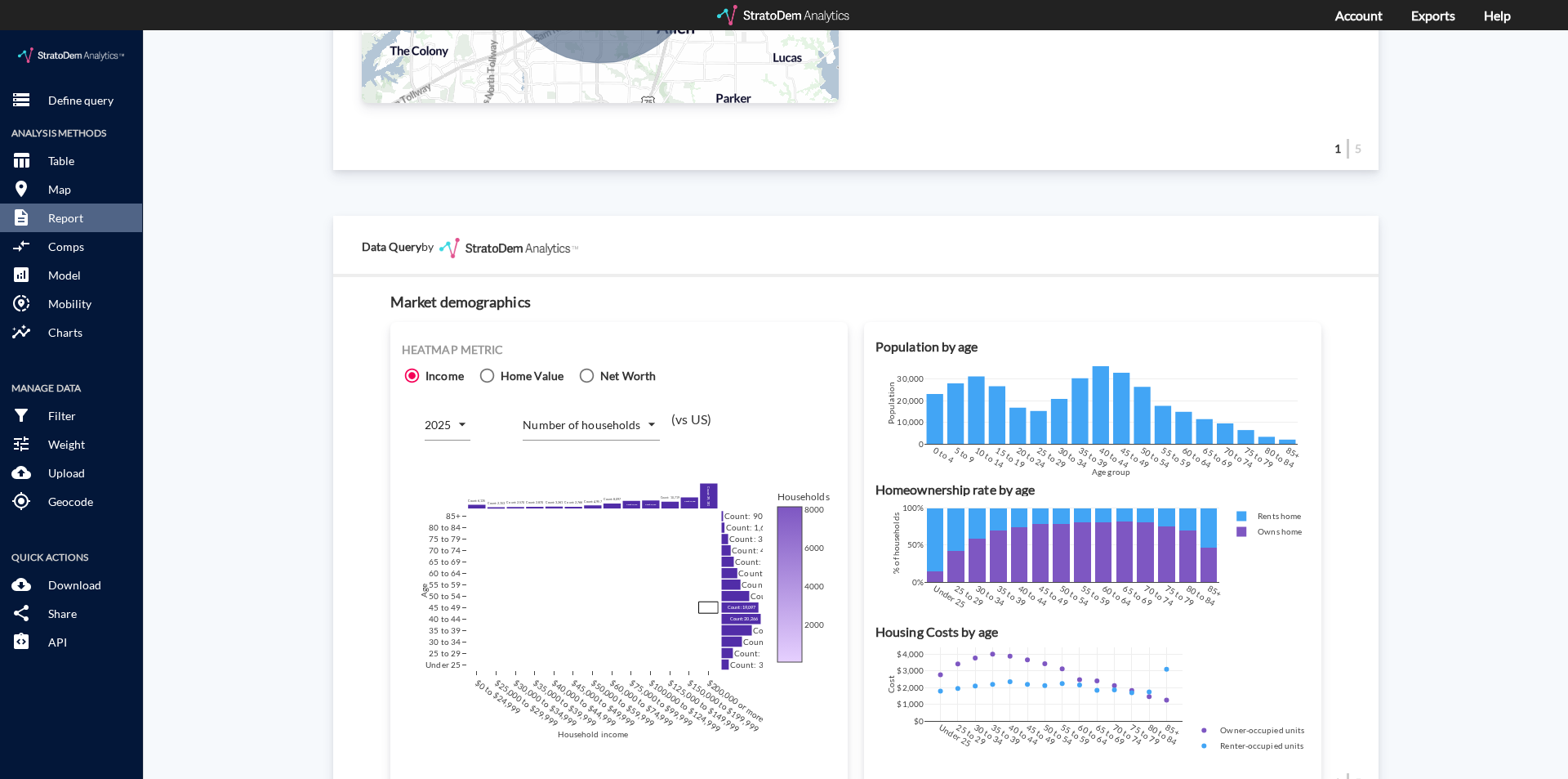
scroll to position [735, 0]
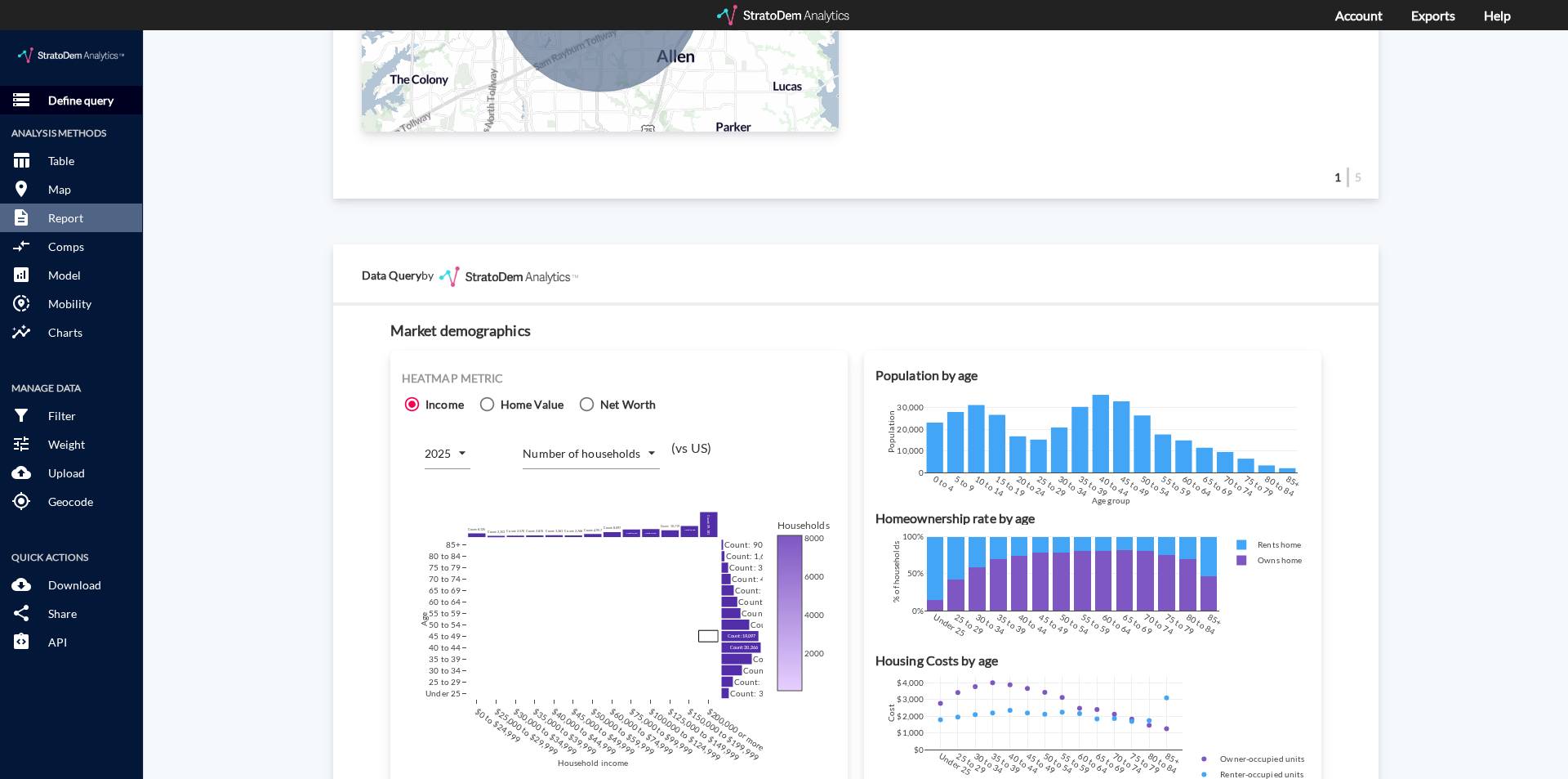
click p "Define query"
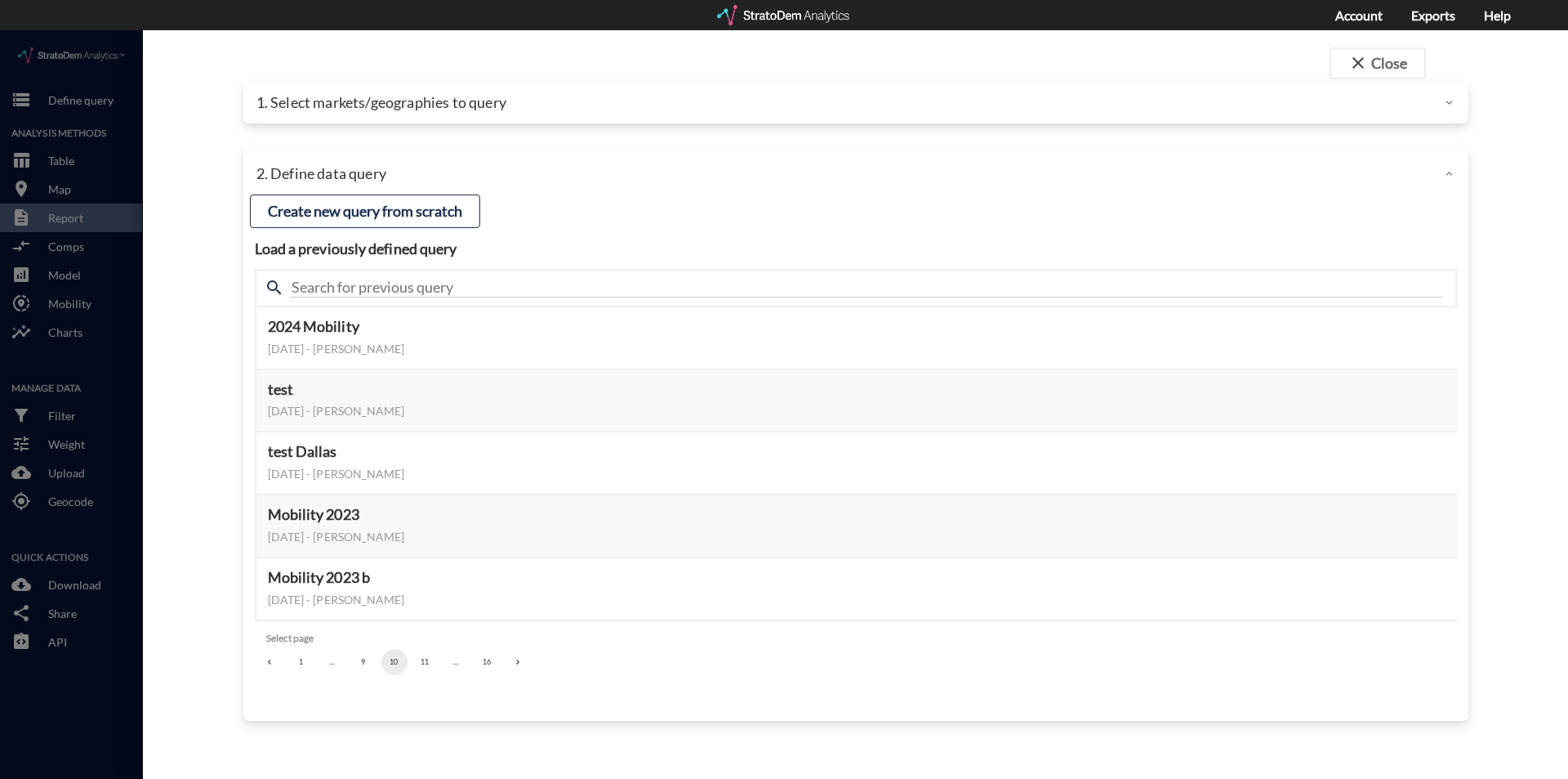
click p "1. Select markets/geographies to query"
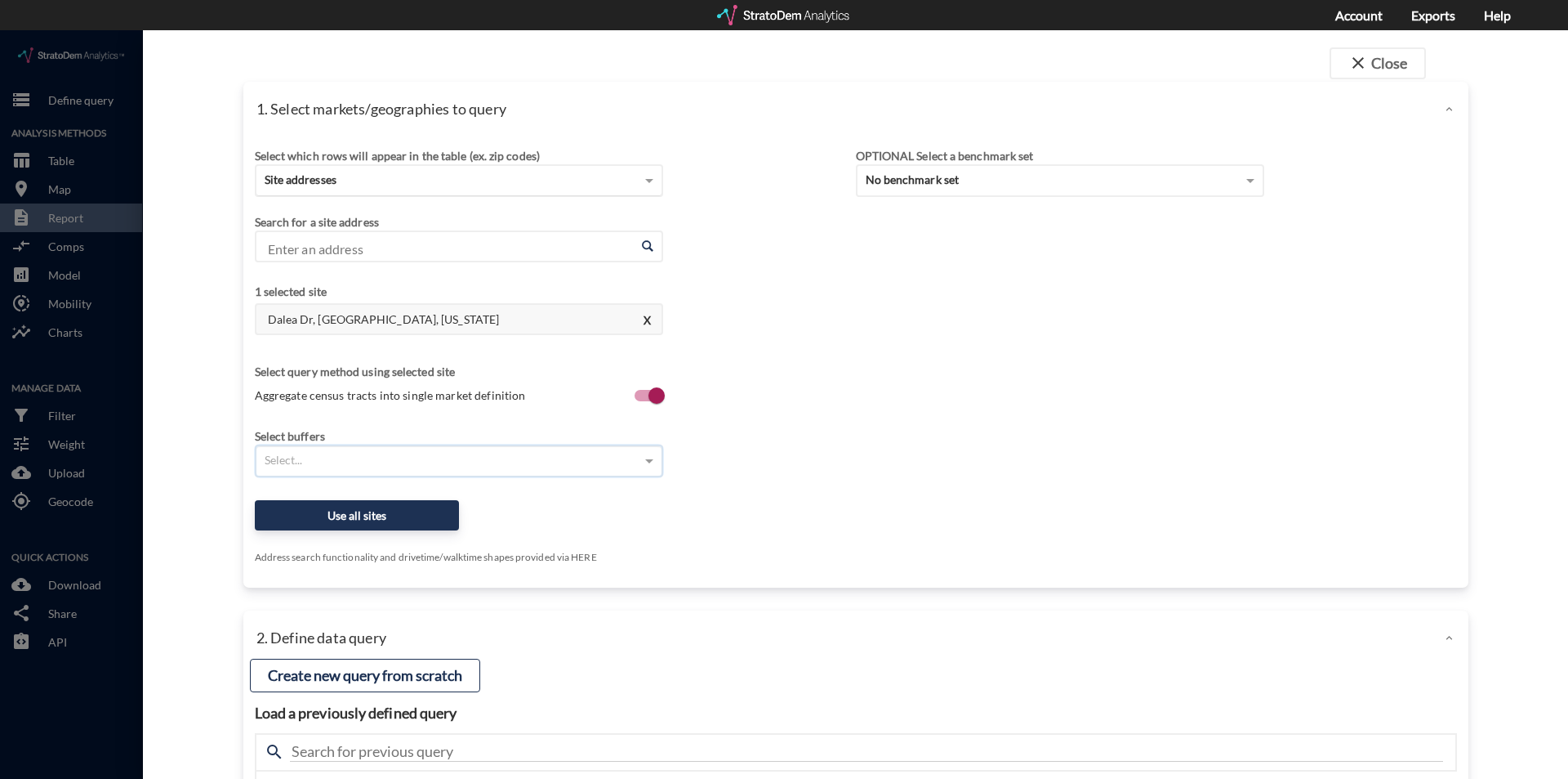
click div "Site addresses"
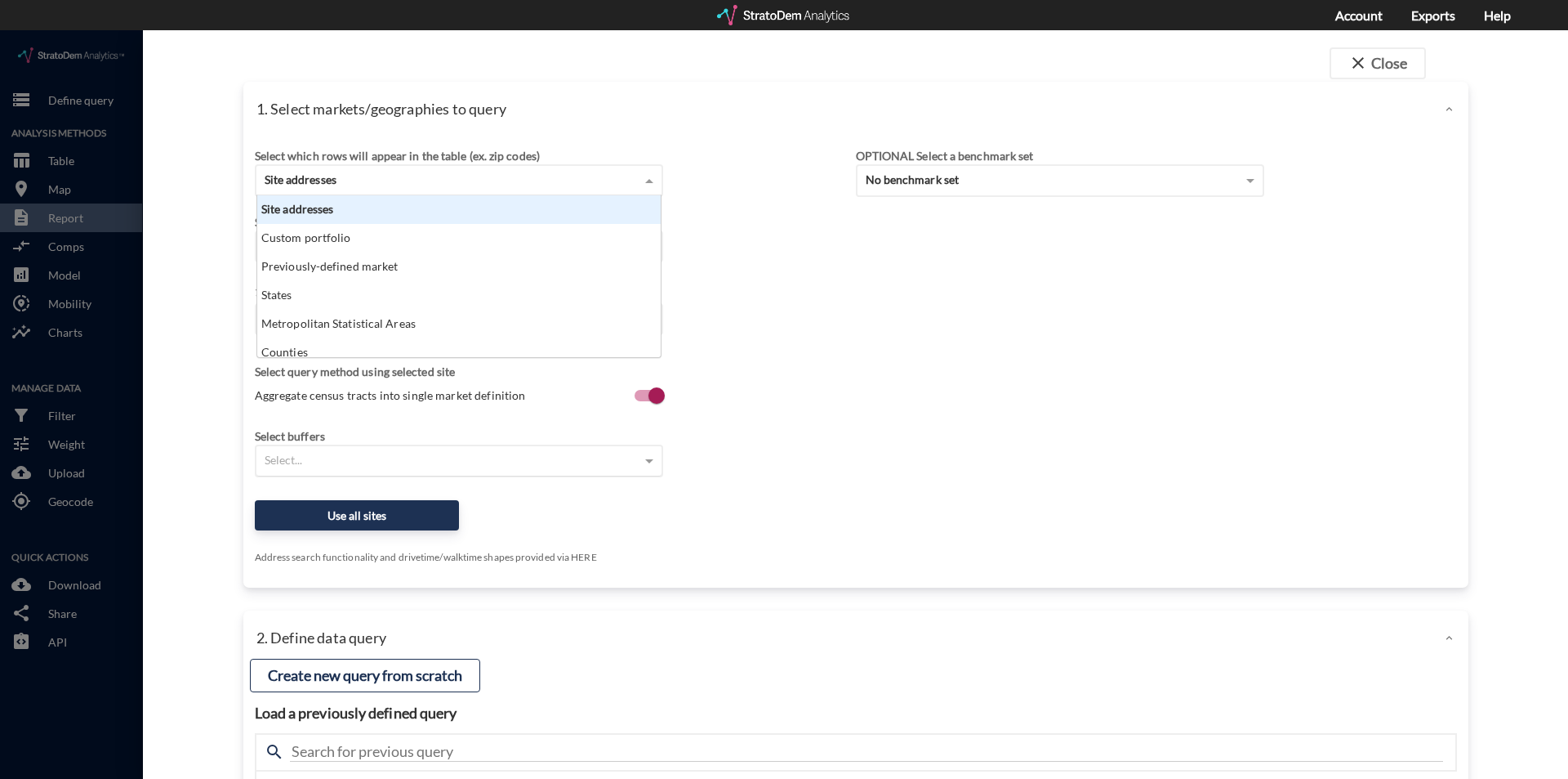
scroll to position [148, 394]
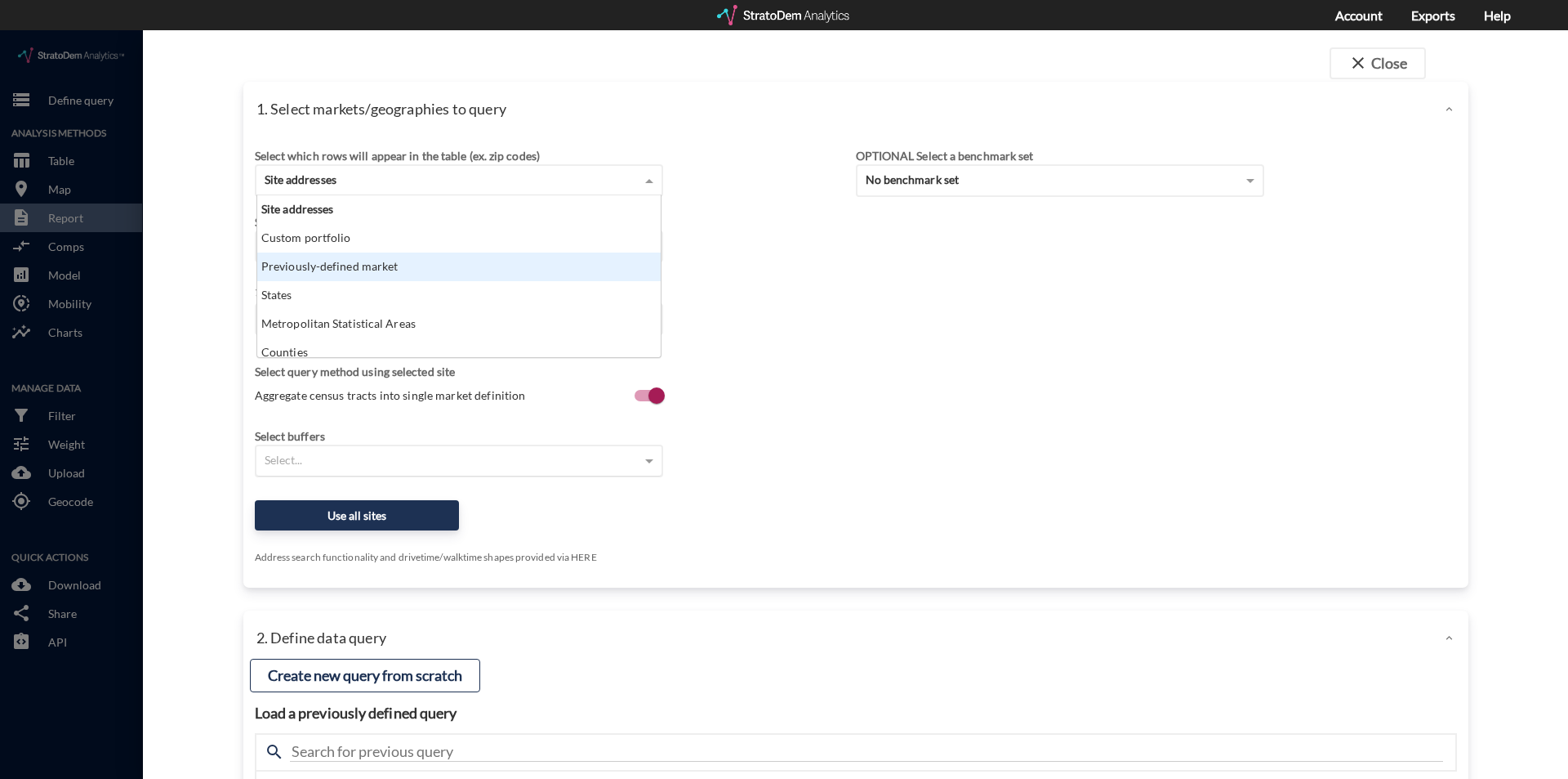
click div "Previously-defined market"
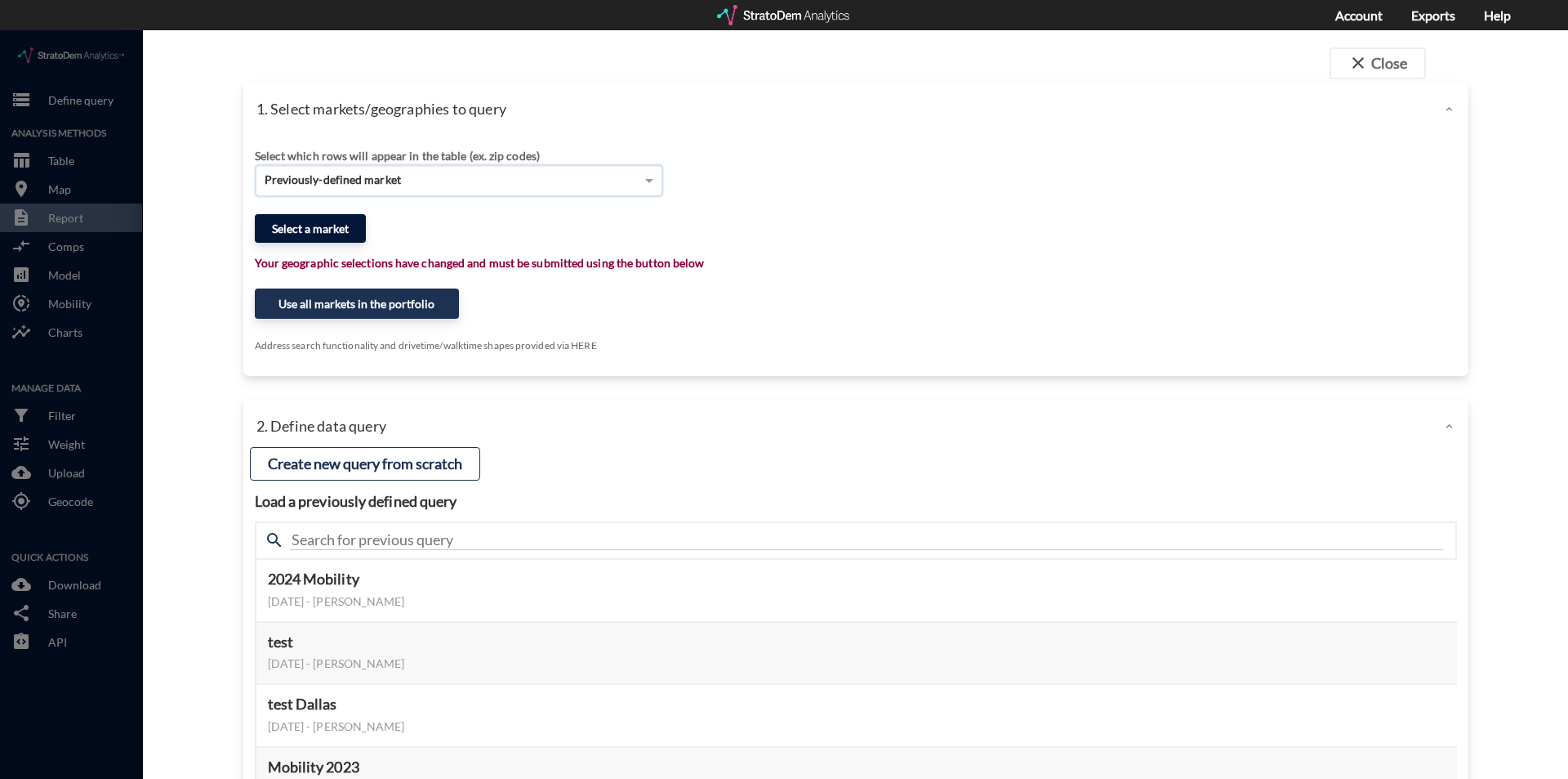
click button "Select a market"
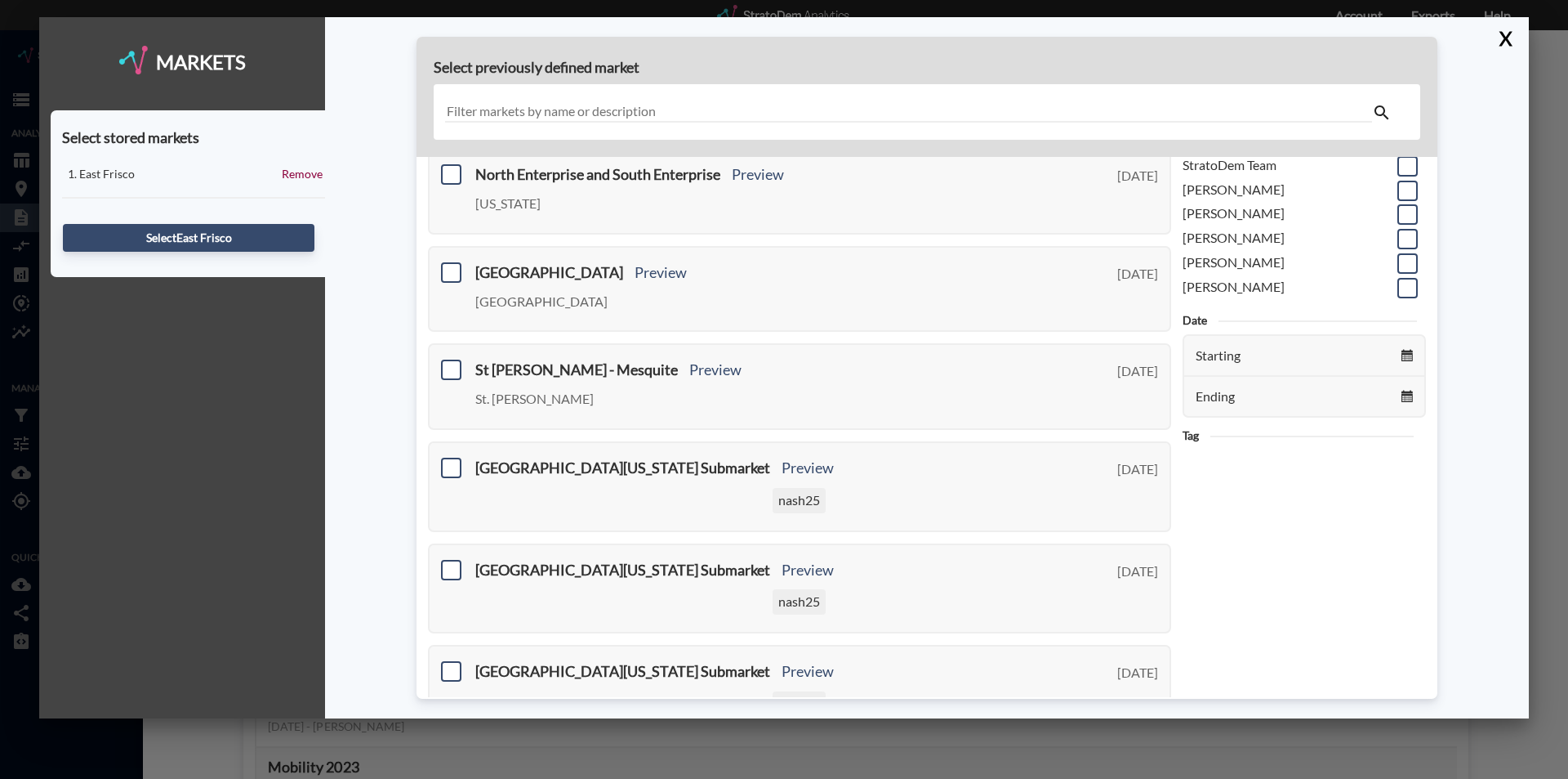
scroll to position [245, 0]
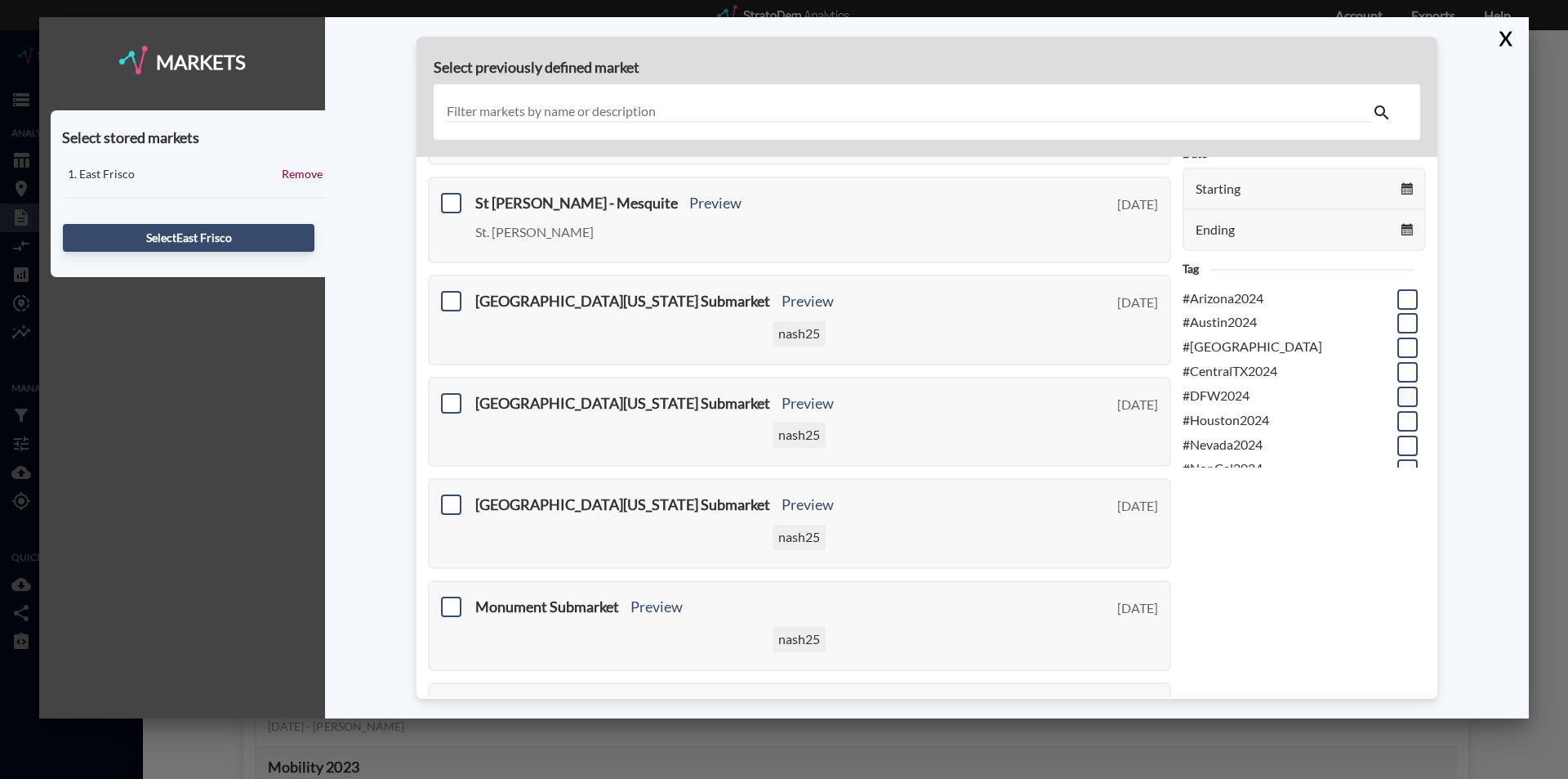
click at [1397, 401] on span at bounding box center [1407, 396] width 20 height 20
click at [1406, 390] on input "checkbox" at bounding box center [1406, 390] width 0 height 0
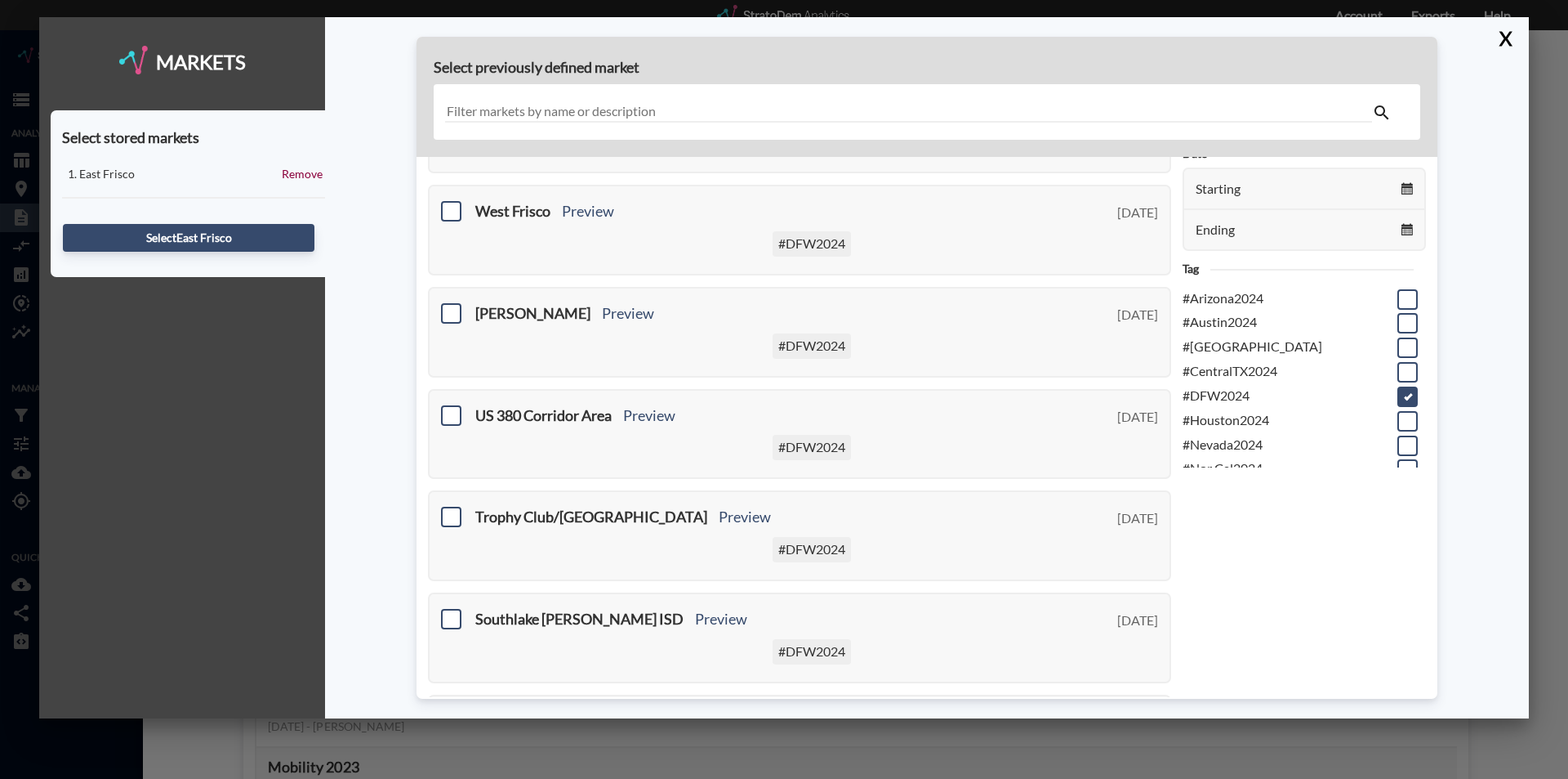
click at [505, 106] on input "text" at bounding box center [908, 112] width 926 height 22
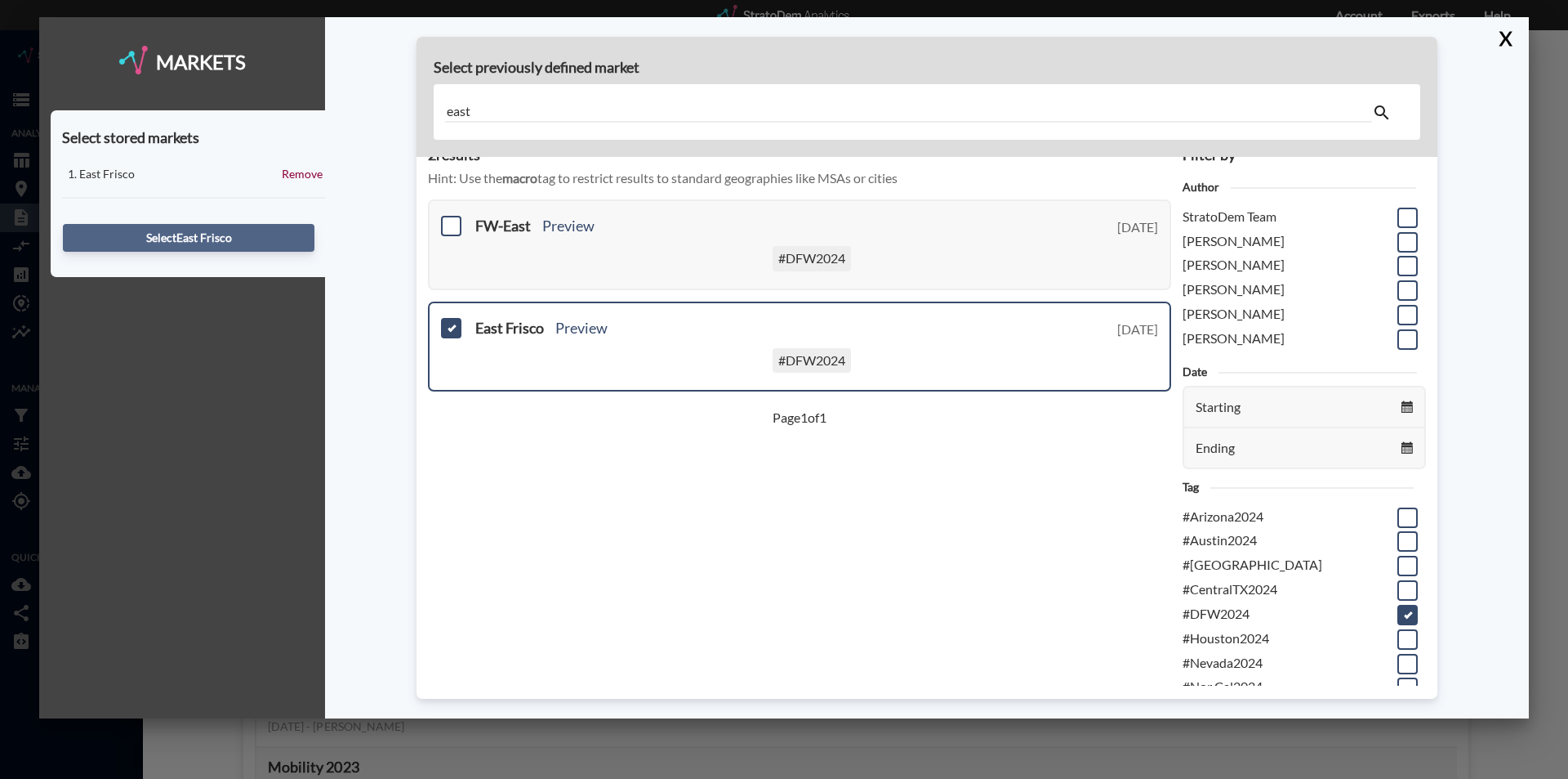
type input "east"
click at [204, 239] on button "Select [GEOGRAPHIC_DATA]" at bounding box center [189, 237] width 252 height 28
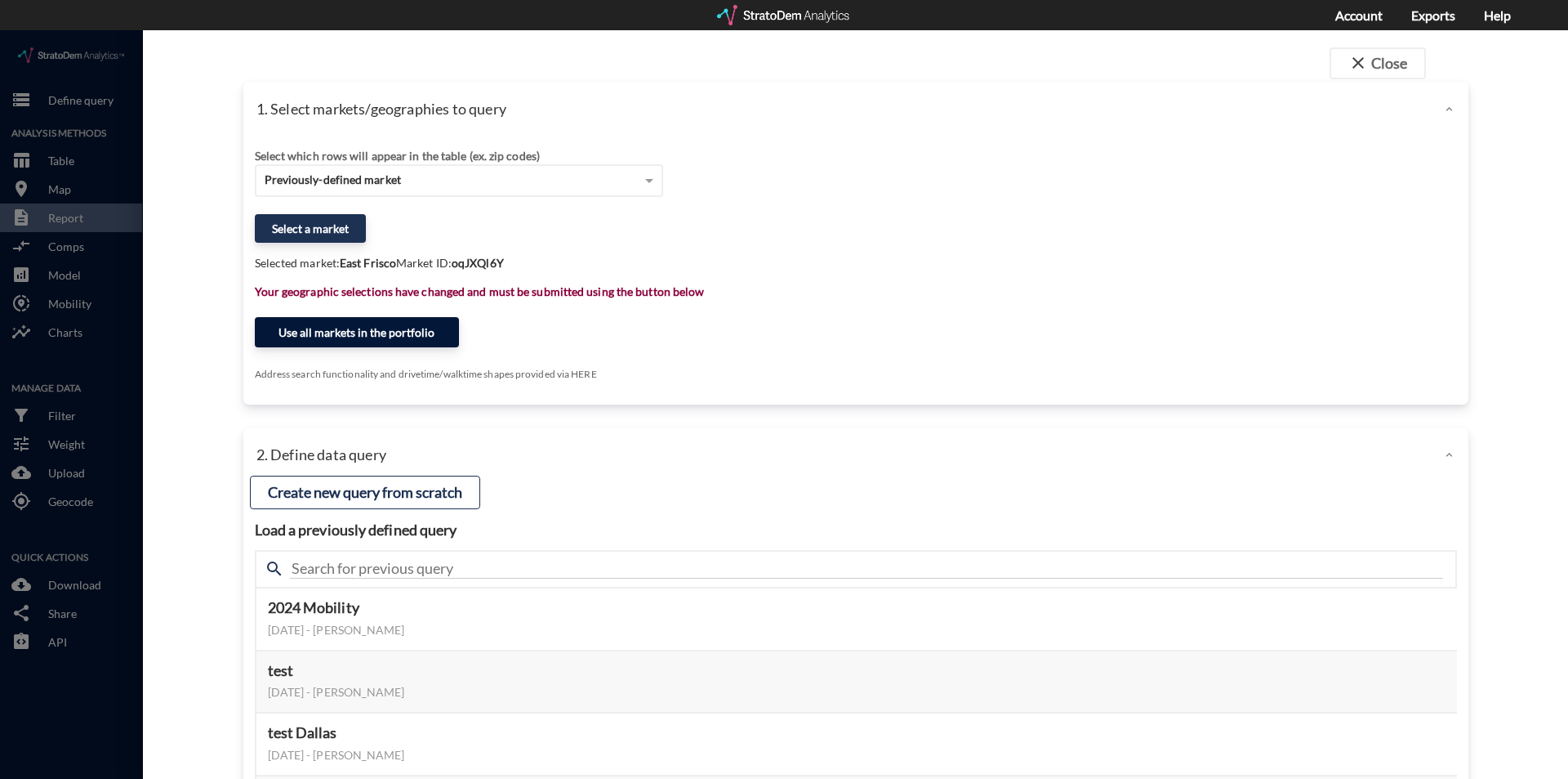
click button "Use all markets in the portfolio"
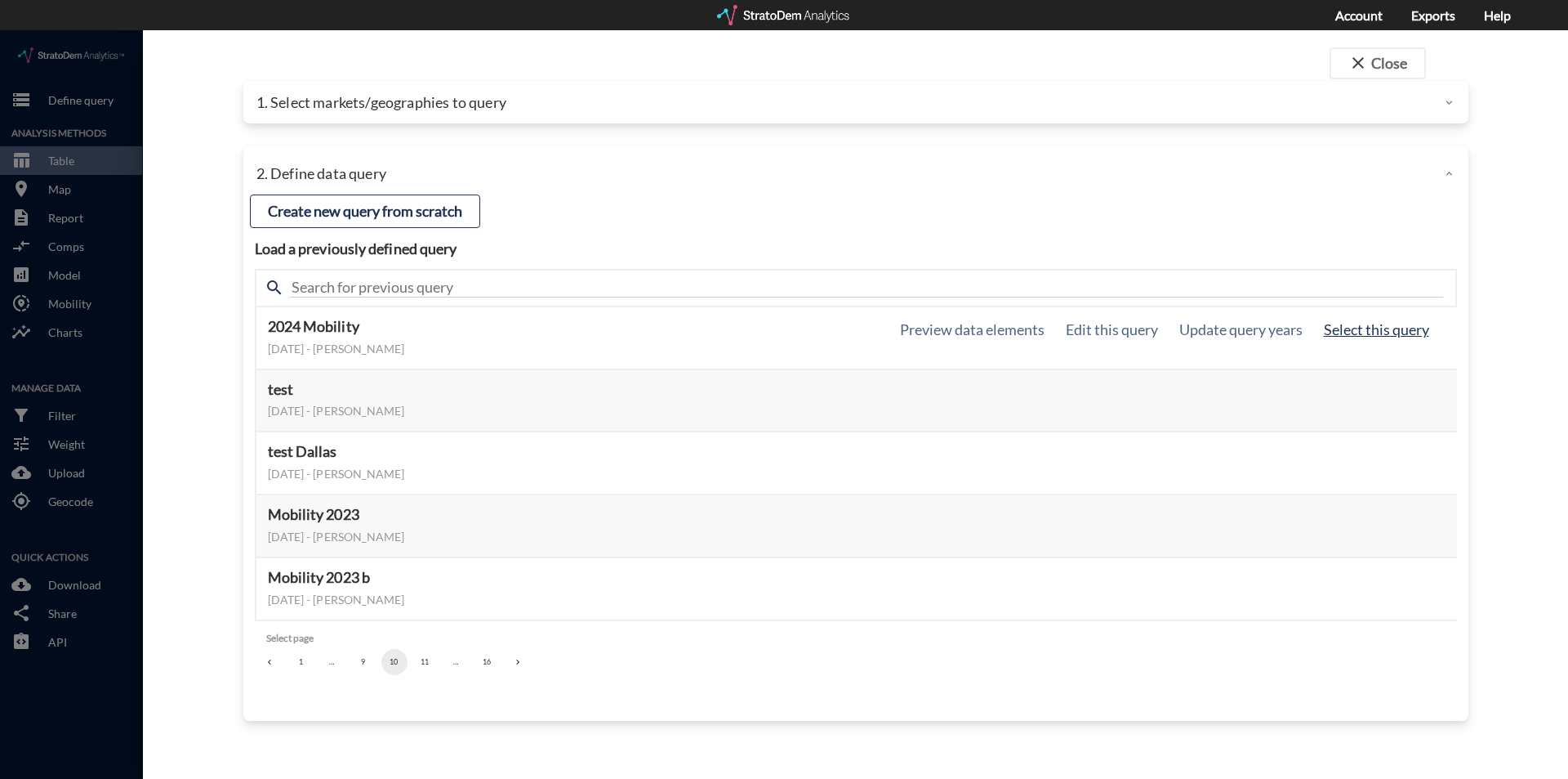
click button "Select this query"
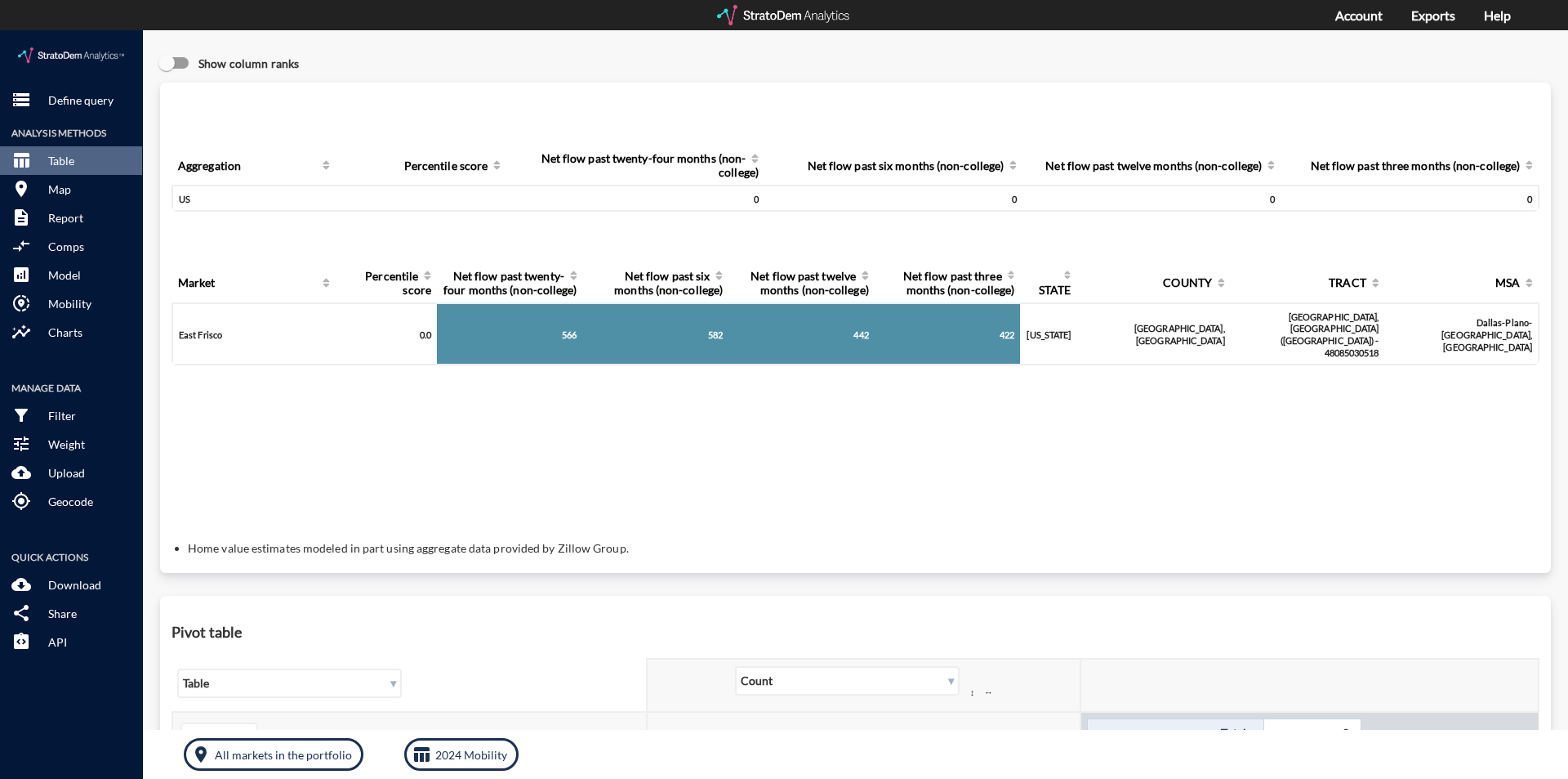
scroll to position [690, 0]
click button "description Report"
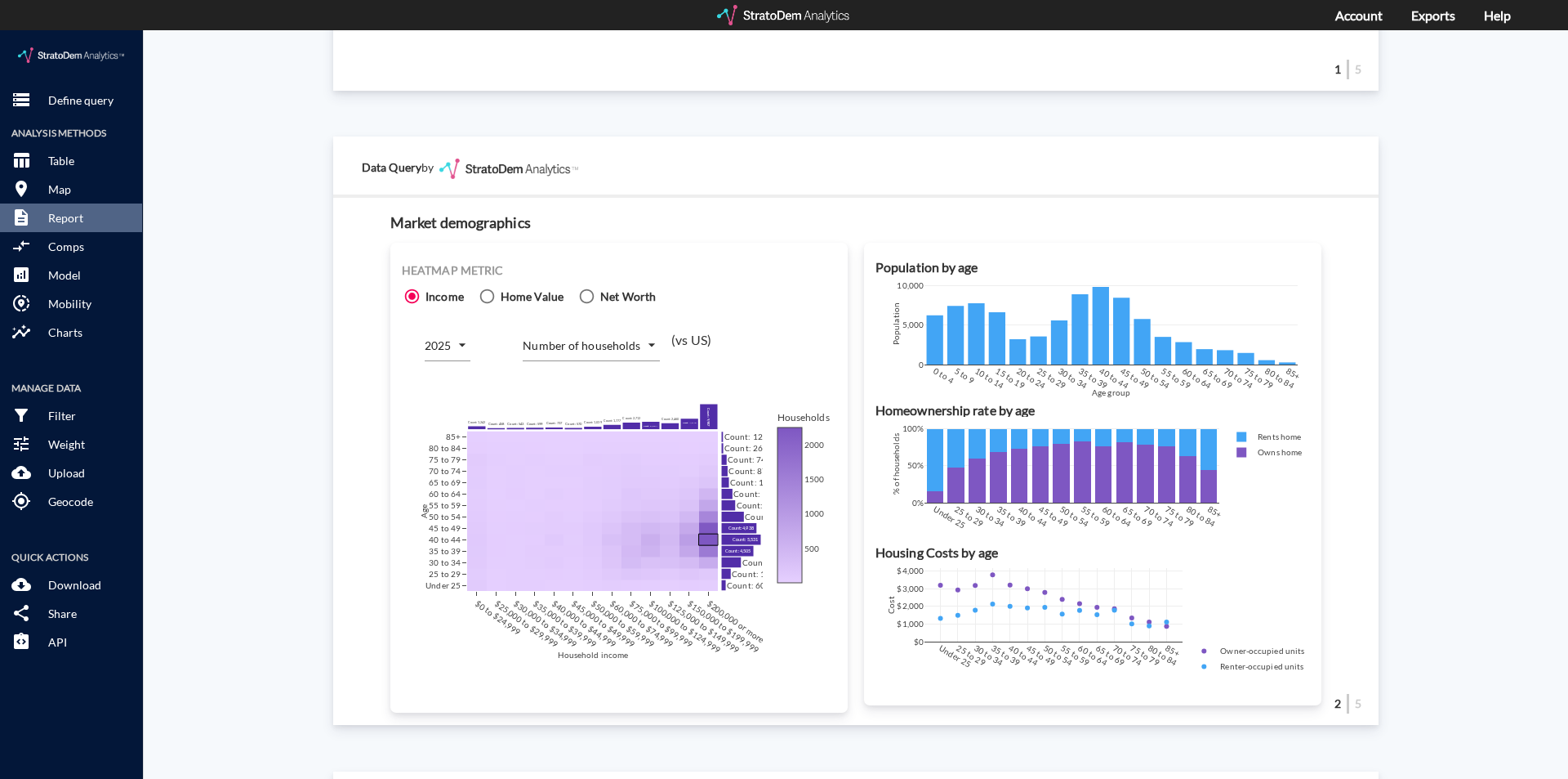
scroll to position [853, 0]
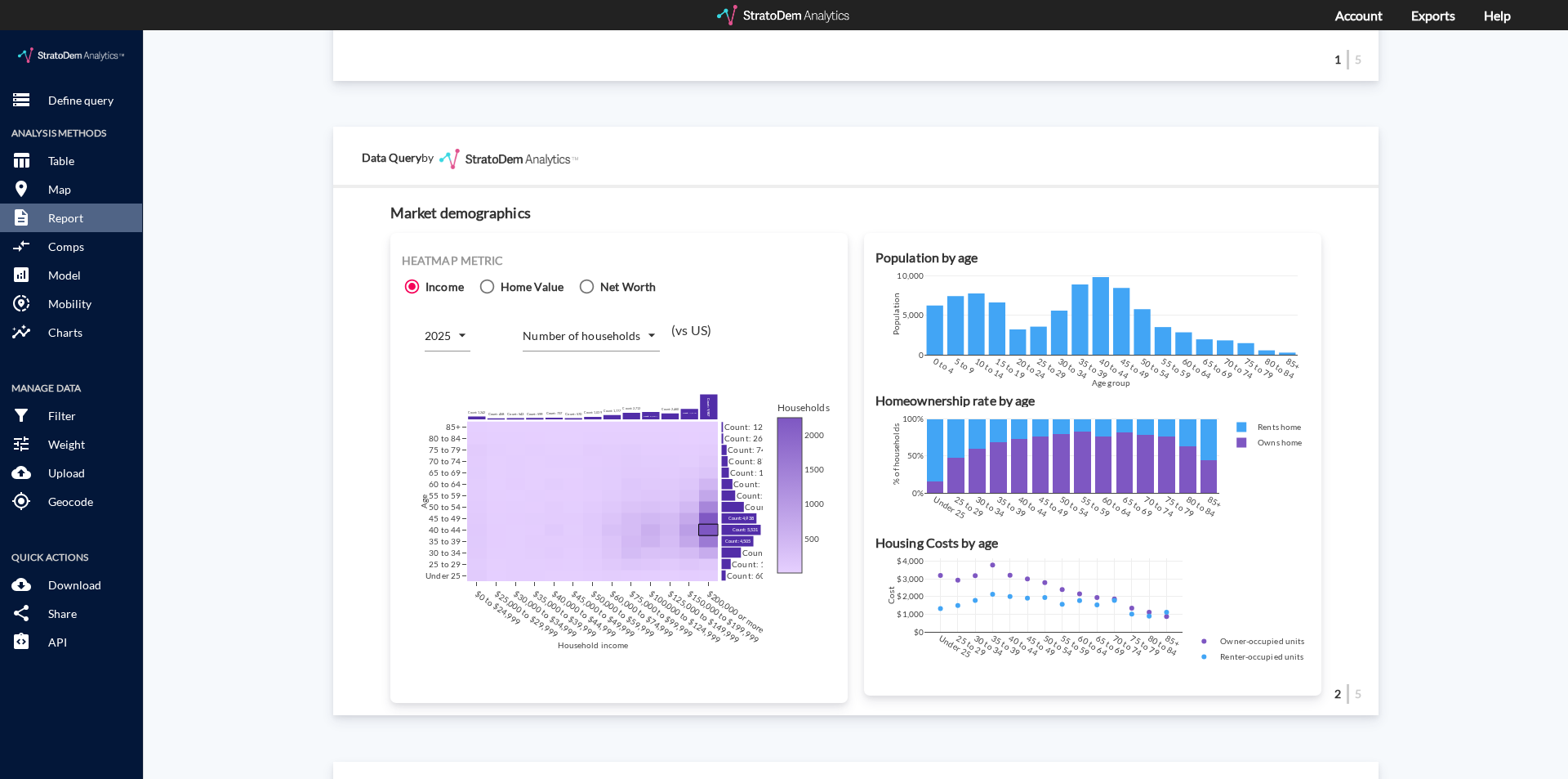
click div "Site report Generate a site report for a given location, (optionally) benchmark…"
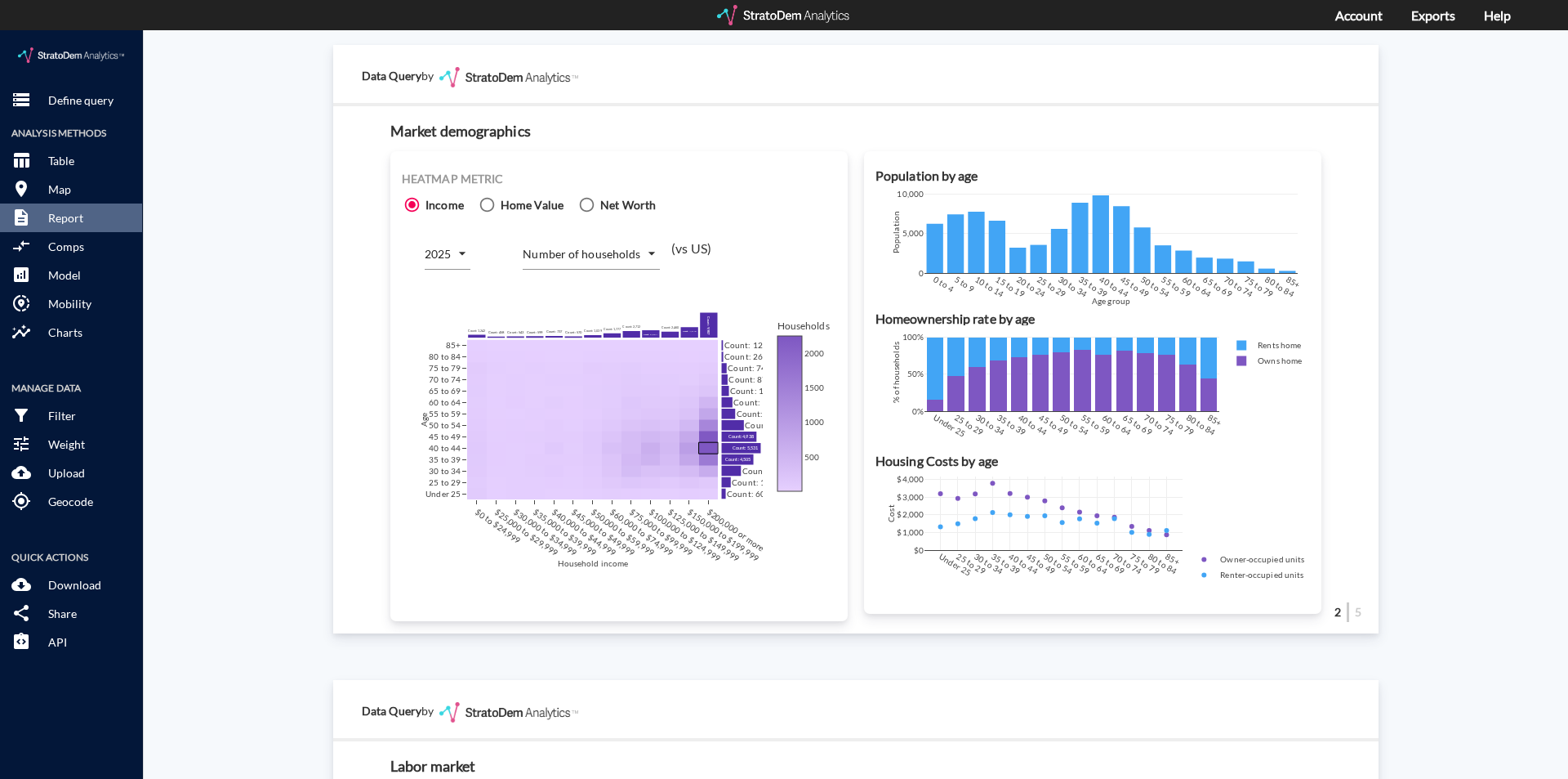
click body "/vantagepoint/us/-1 storage Define query Analysis Methods table_chart Table roo…"
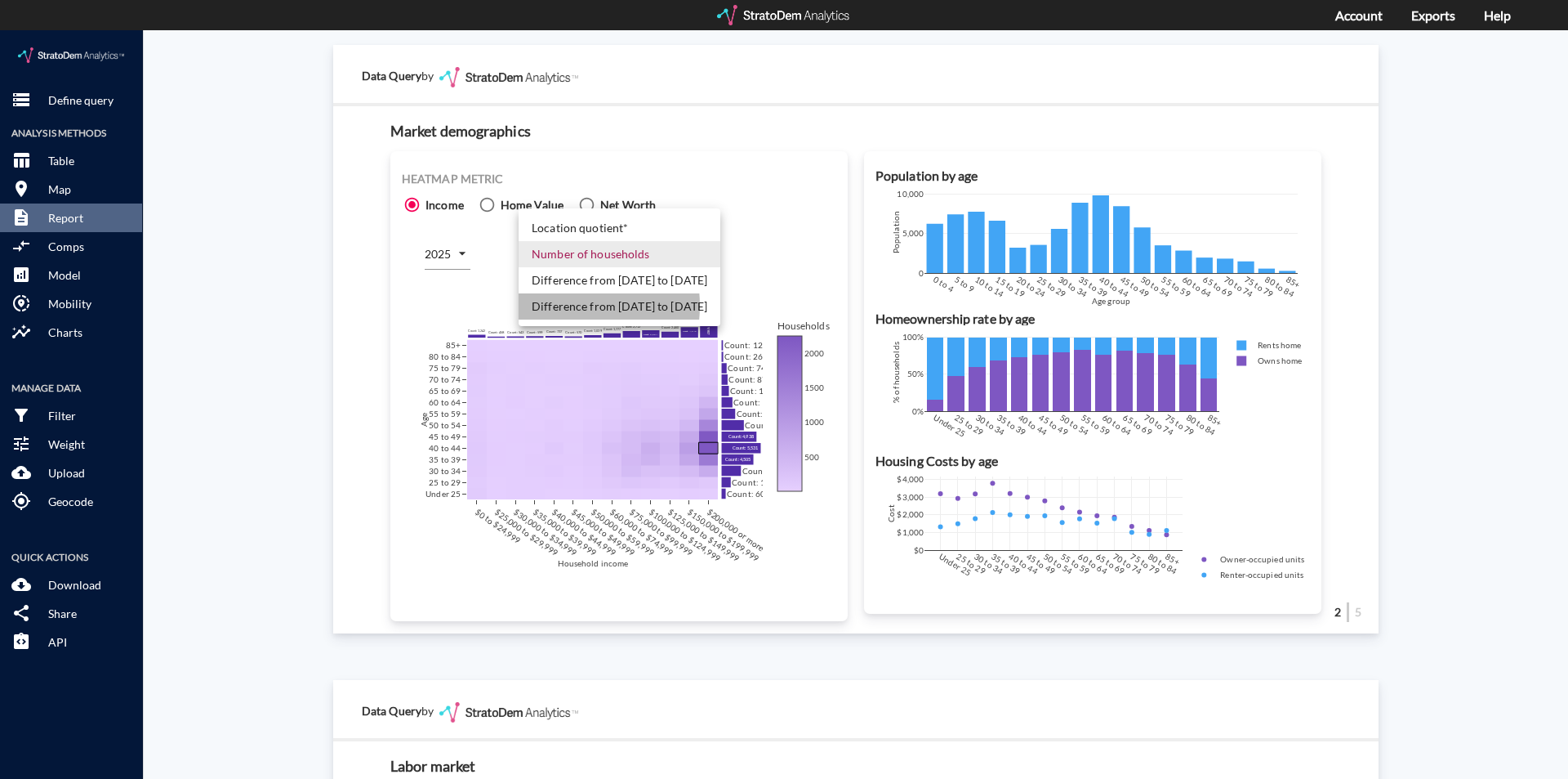
click li "Difference from [DATE] to [DATE]"
type input "COUNT_DIFF_FUTURE"
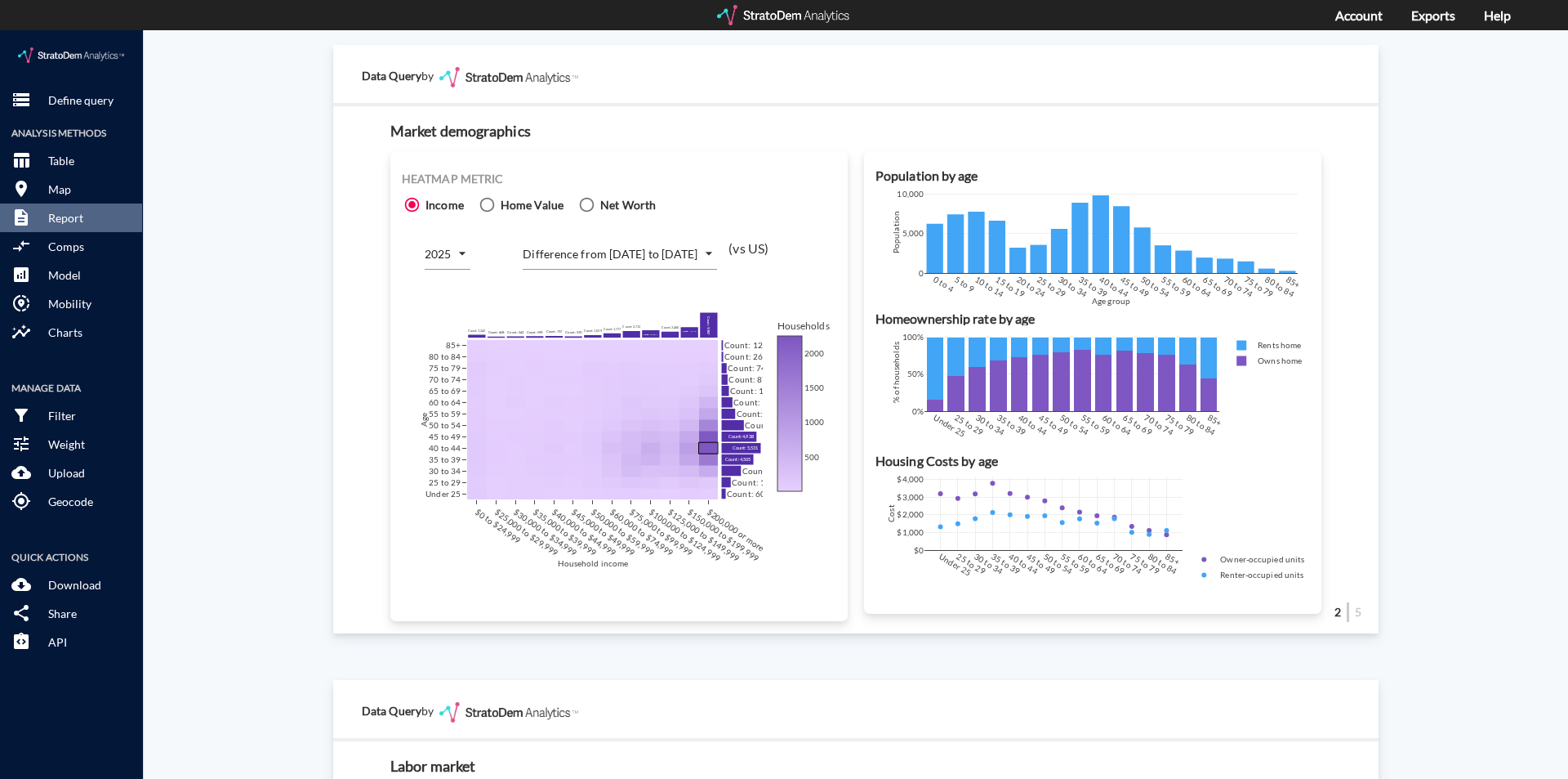
click div "Site report Generate a site report for a given location, (optionally) benchmark…"
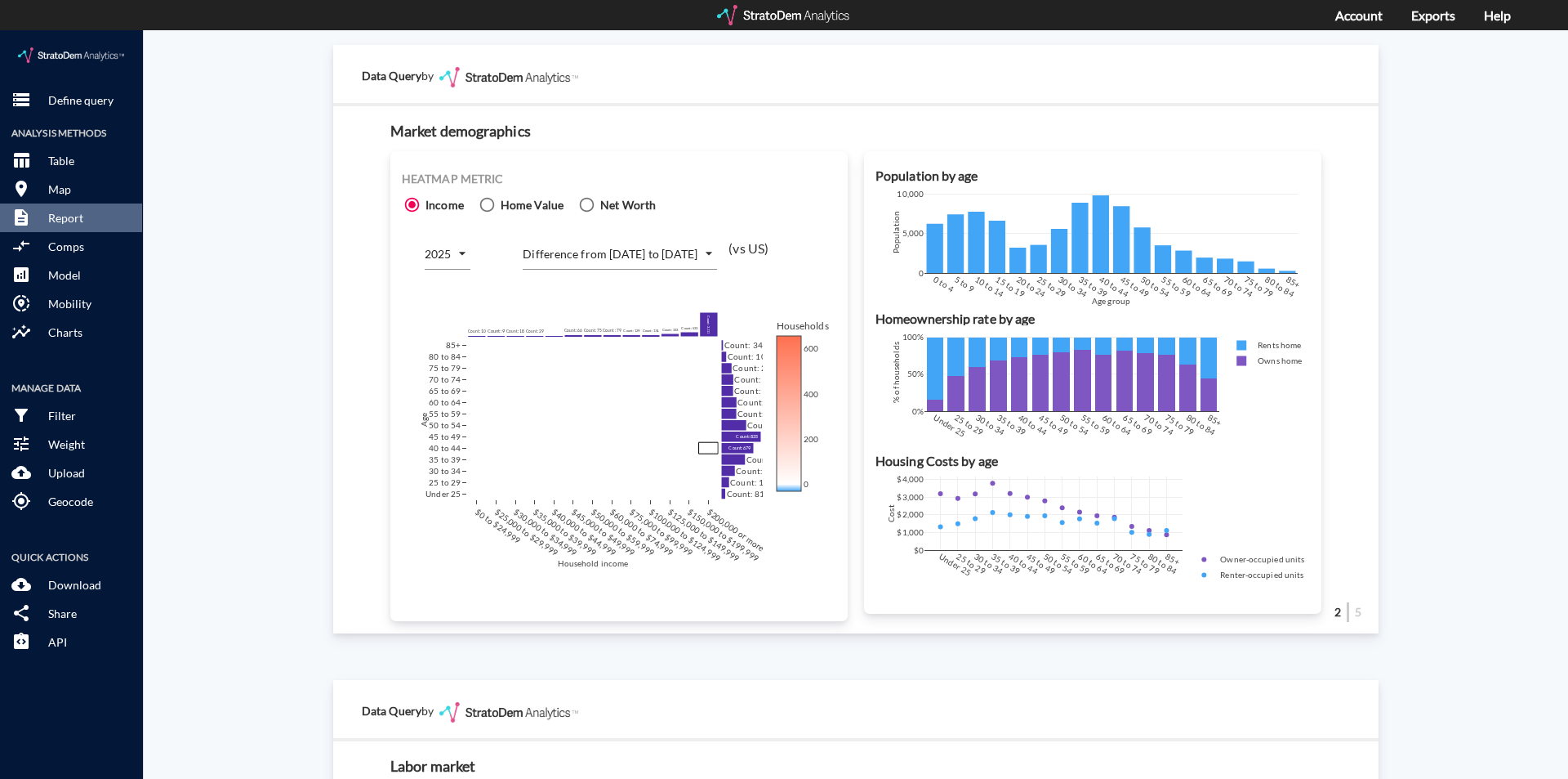
click div "Site report Generate a site report for a given location, (optionally) benchmark…"
